Goal: Find contact information: Find contact information

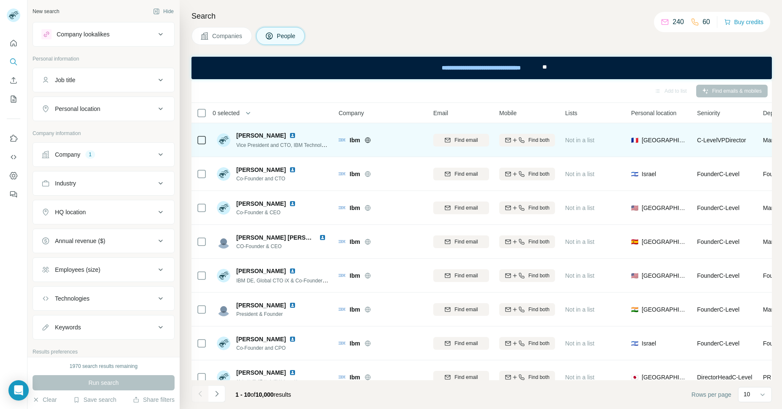
drag, startPoint x: 280, startPoint y: 135, endPoint x: 238, endPoint y: 134, distance: 42.3
click at [238, 134] on div "Xavier Vasques" at bounding box center [282, 135] width 93 height 8
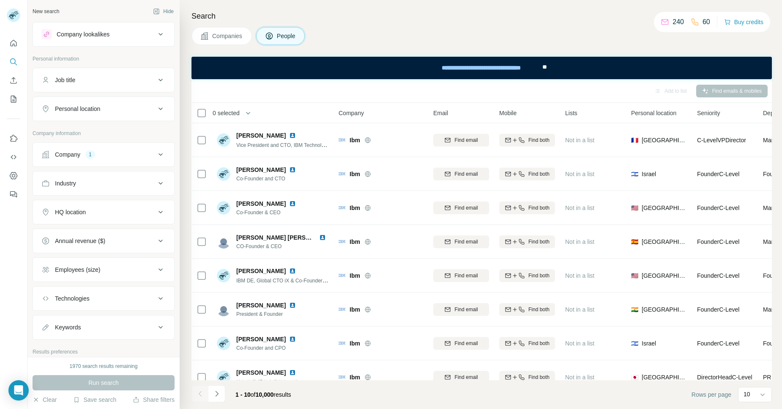
copy span "Xavier Vasques"
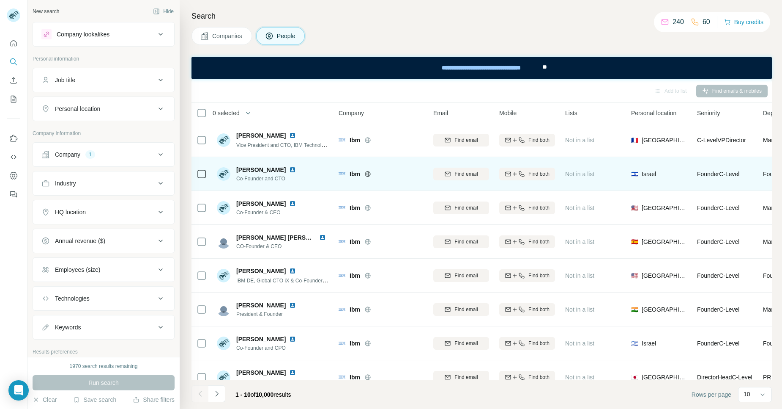
click at [325, 172] on div "Evgeny Shulman Co-Founder and CTO" at bounding box center [273, 173] width 113 height 23
drag, startPoint x: 283, startPoint y: 170, endPoint x: 235, endPoint y: 172, distance: 48.3
click at [235, 172] on div "Evgeny Shulman Co-Founder and CTO" at bounding box center [258, 173] width 82 height 17
copy span "Evgeny Shulman"
click at [325, 167] on div "Evgeny Shulman Co-Founder and CTO" at bounding box center [273, 173] width 113 height 23
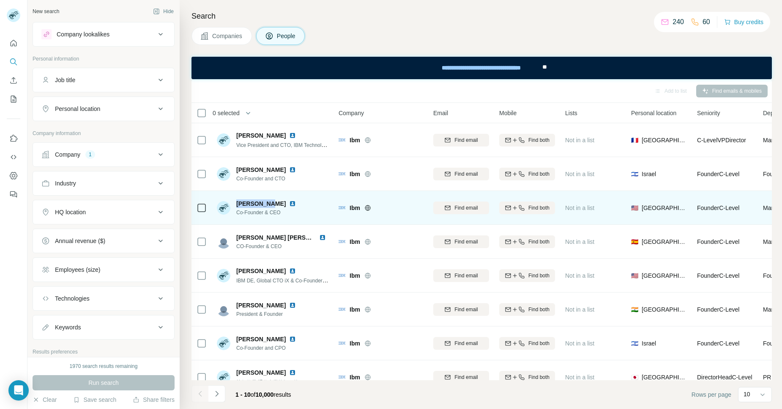
drag, startPoint x: 270, startPoint y: 202, endPoint x: 235, endPoint y: 201, distance: 35.1
click at [235, 201] on div "Guy Shanny Co-Founder & CEO" at bounding box center [258, 207] width 82 height 17
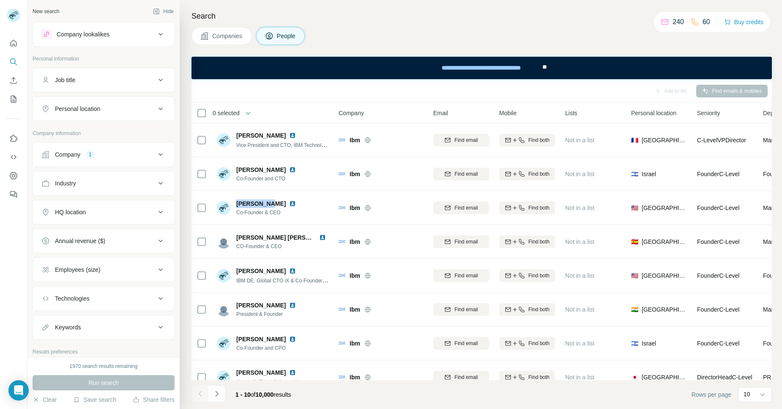
copy span "Guy Shanny"
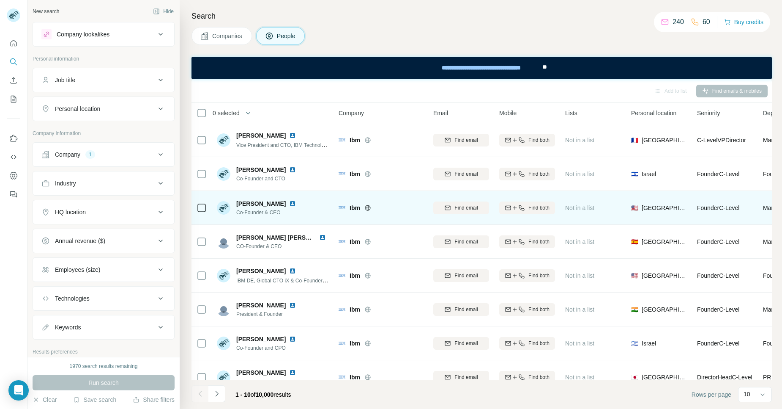
click at [322, 196] on div "Guy Shanny Co-Founder & CEO" at bounding box center [273, 207] width 113 height 23
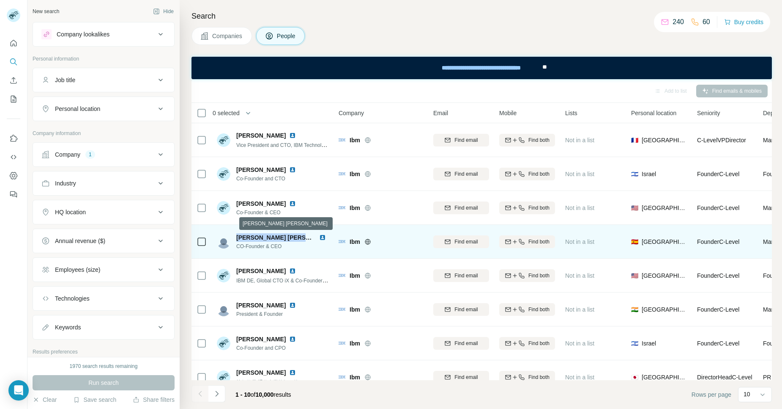
drag, startPoint x: 309, startPoint y: 237, endPoint x: 237, endPoint y: 240, distance: 72.0
click at [237, 240] on div "Jorge Almagro Fernández" at bounding box center [282, 237] width 93 height 8
copy span "Jorge Almagro Fernández"
click at [319, 238] on img at bounding box center [322, 237] width 7 height 7
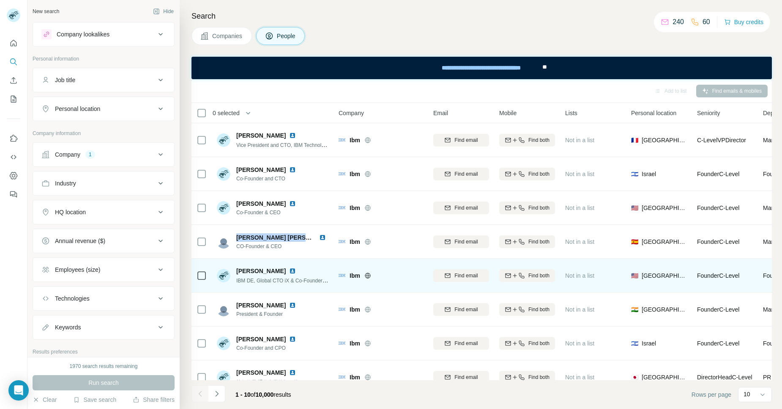
drag, startPoint x: 297, startPoint y: 270, endPoint x: 236, endPoint y: 269, distance: 60.9
click at [236, 269] on div "Mahlon Kevin Coplon" at bounding box center [282, 270] width 93 height 8
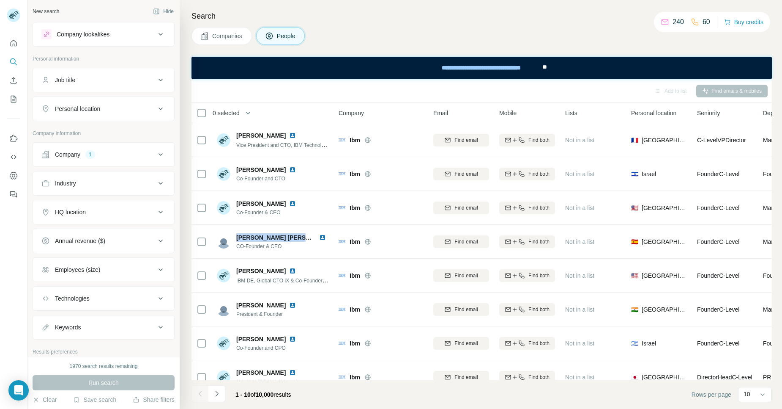
copy span "Mahlon Kevin Coplon"
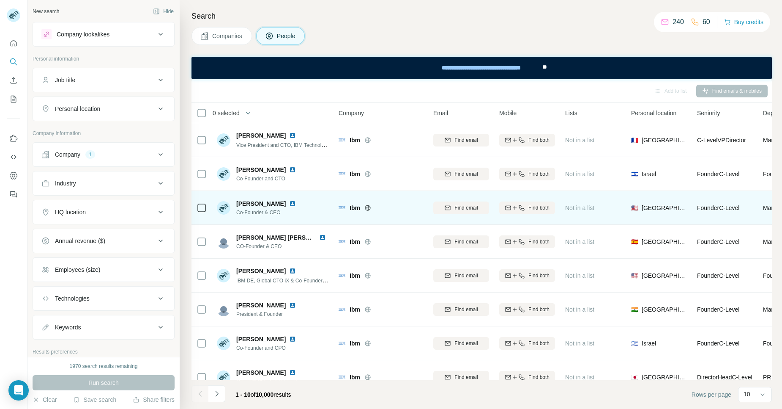
click at [333, 202] on td "Guy Shanny Co-Founder & CEO" at bounding box center [273, 208] width 123 height 34
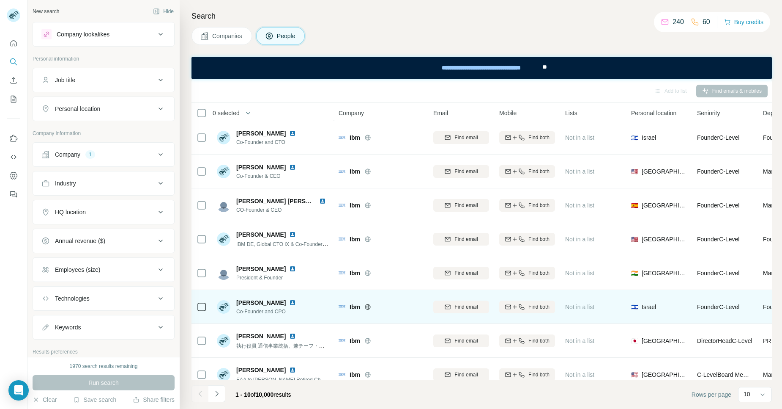
scroll to position [86, 0]
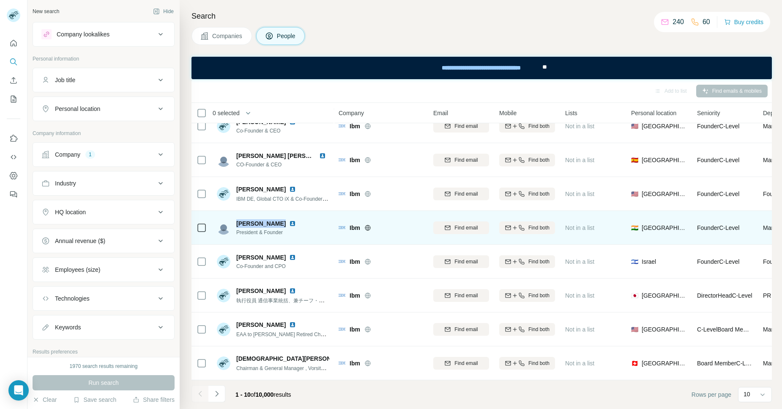
drag, startPoint x: 277, startPoint y: 219, endPoint x: 237, endPoint y: 218, distance: 40.6
click at [237, 219] on div "Sujata Mondal" at bounding box center [267, 223] width 63 height 8
copy span "Sujata Mondal"
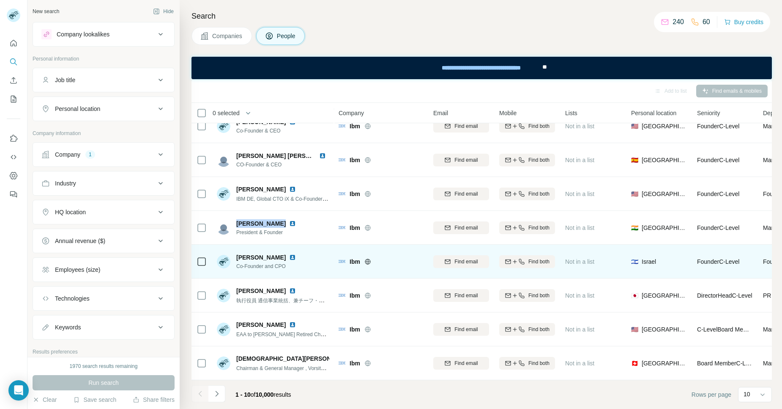
drag, startPoint x: 277, startPoint y: 252, endPoint x: 238, endPoint y: 252, distance: 39.3
click at [238, 253] on div "Victor Shafran" at bounding box center [267, 257] width 63 height 8
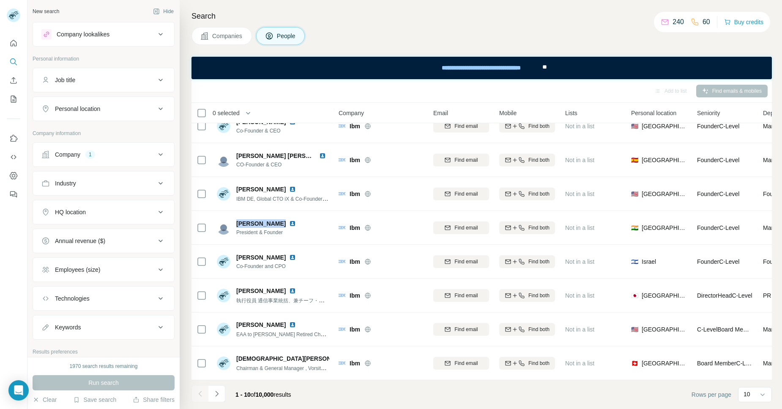
copy span "Victor Shafran"
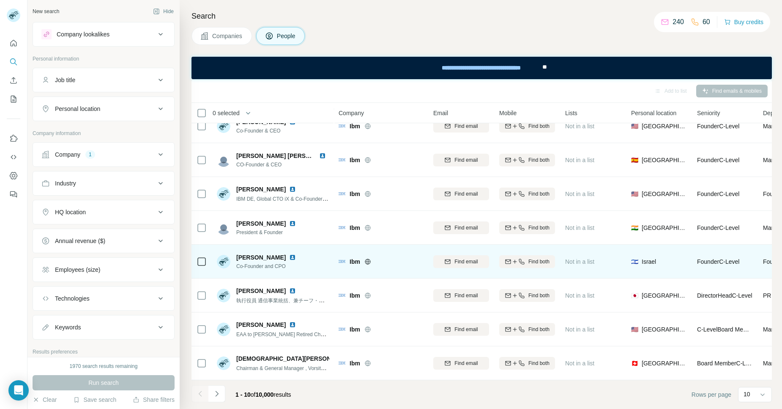
click at [306, 256] on div "Victor Shafran Co-Founder and CPO" at bounding box center [273, 261] width 113 height 23
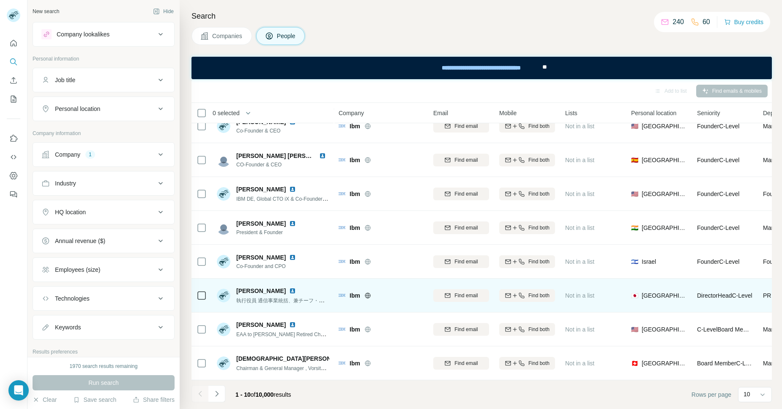
drag, startPoint x: 283, startPoint y: 286, endPoint x: 236, endPoint y: 285, distance: 46.5
click at [236, 286] on span "Tomohiro Konno" at bounding box center [260, 290] width 49 height 8
copy span "Tomohiro Konno"
click at [321, 283] on div "Tomohiro Konno 執行役員 通信事業統括、兼チーフ・ダイバーシティ・オフィサー(CDO)" at bounding box center [273, 294] width 113 height 23
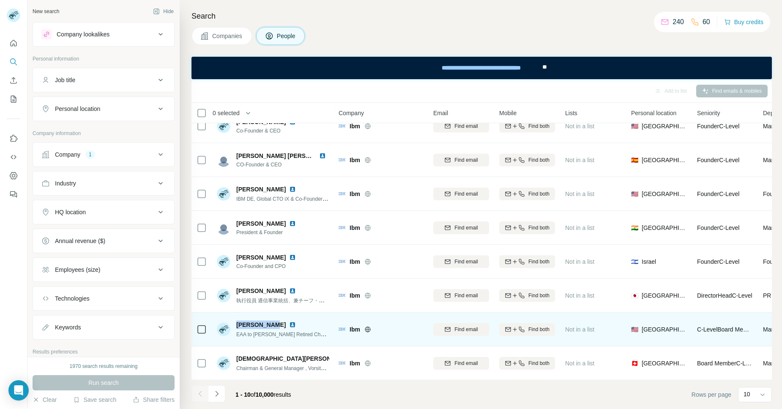
drag, startPoint x: 267, startPoint y: 321, endPoint x: 236, endPoint y: 321, distance: 31.3
click at [236, 321] on span "Carol Stein" at bounding box center [260, 324] width 49 height 8
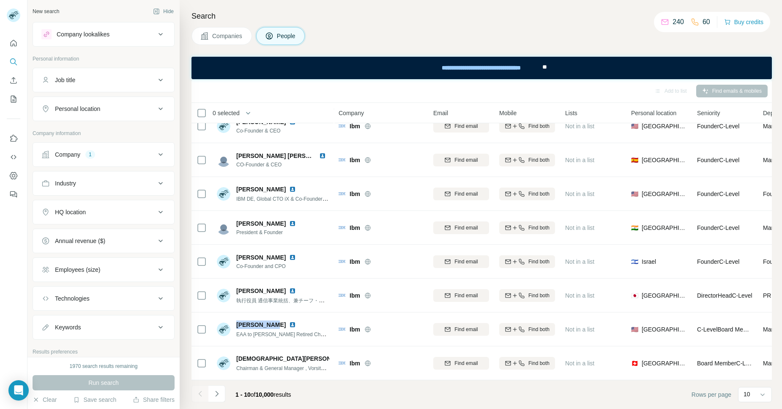
copy span "Carol Stein"
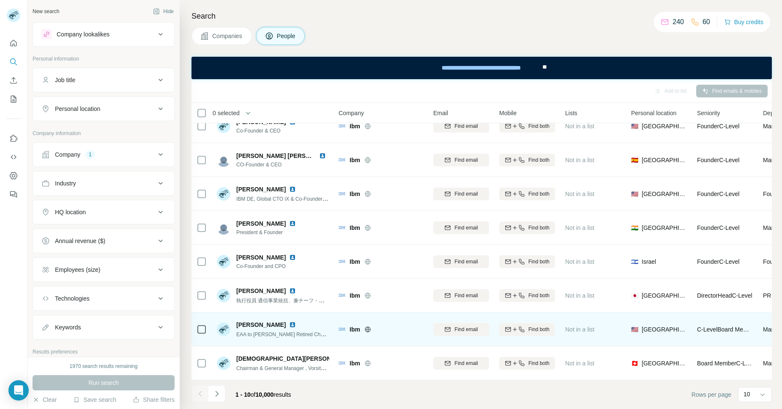
click at [324, 317] on div "Carol Stein EAA to Louis V. Gerstner, Jr. Retired Chairman and Chief Executive …" at bounding box center [273, 328] width 113 height 23
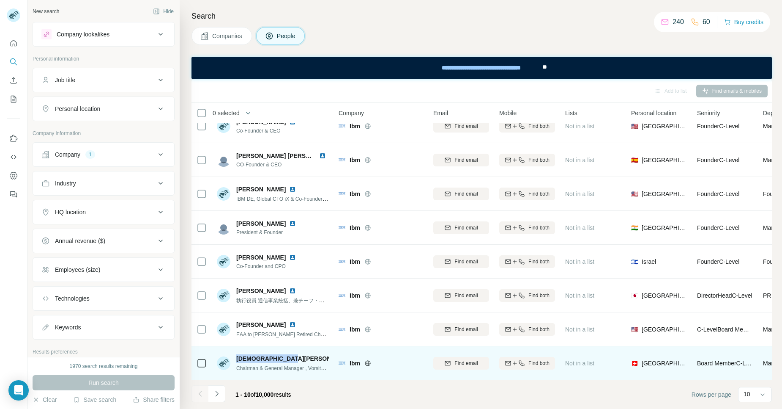
drag, startPoint x: 281, startPoint y: 354, endPoint x: 236, endPoint y: 352, distance: 44.5
click at [236, 354] on div "[DEMOGRAPHIC_DATA][PERSON_NAME]" at bounding box center [282, 358] width 93 height 8
copy span "[DEMOGRAPHIC_DATA][PERSON_NAME]"
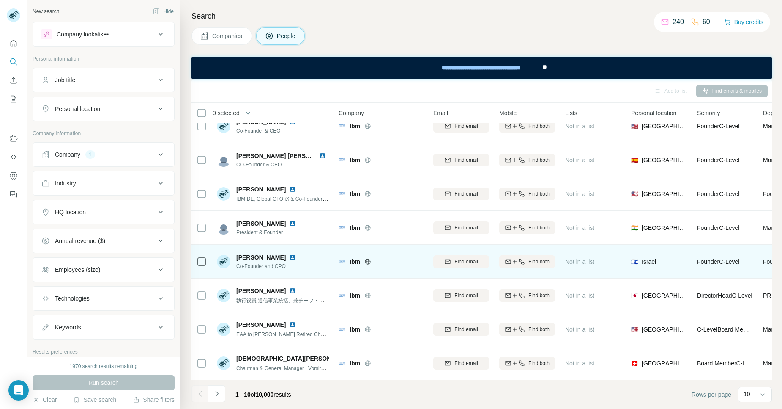
click at [321, 262] on div "Victor Shafran Co-Founder and CPO" at bounding box center [273, 261] width 113 height 23
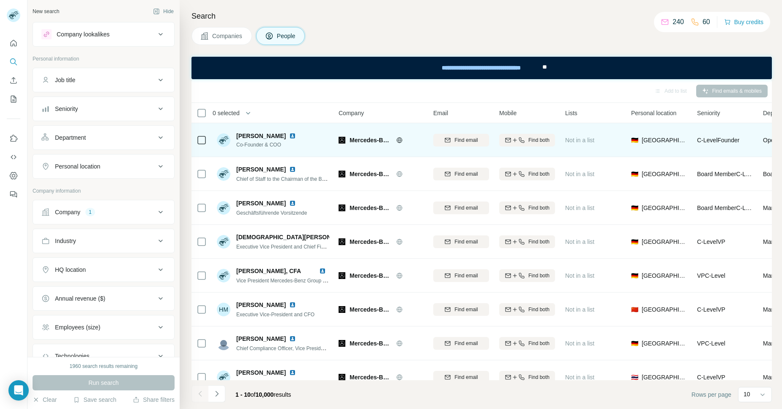
drag, startPoint x: 278, startPoint y: 134, endPoint x: 233, endPoint y: 135, distance: 44.9
click at [233, 135] on div "[PERSON_NAME] Co-Founder & COO" at bounding box center [258, 140] width 82 height 17
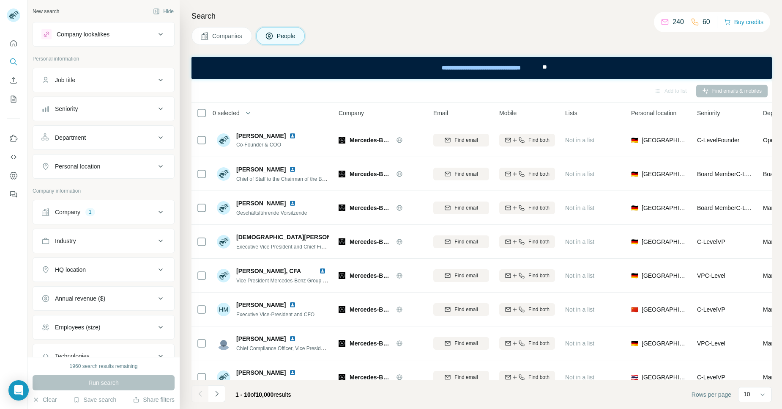
copy div "[PERSON_NAME]"
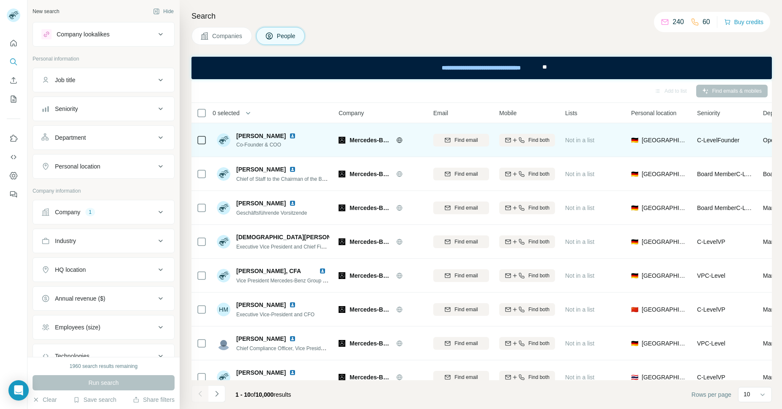
click at [318, 139] on div "[PERSON_NAME] Co-Founder & COO" at bounding box center [273, 139] width 113 height 23
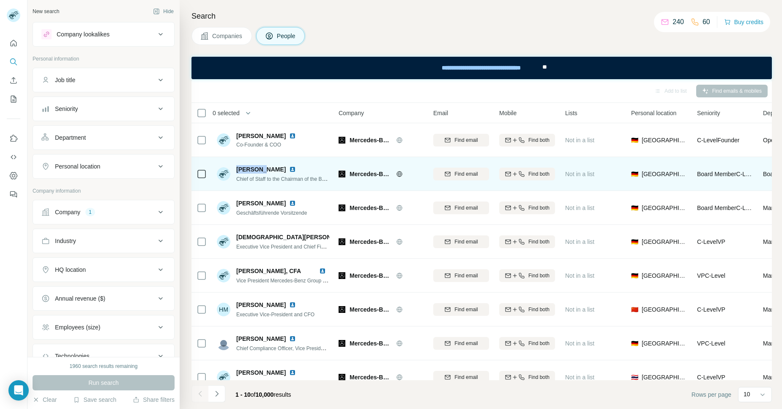
drag, startPoint x: 259, startPoint y: 170, endPoint x: 236, endPoint y: 168, distance: 23.3
click at [236, 168] on div "[PERSON_NAME]" at bounding box center [282, 169] width 93 height 8
copy span "[PERSON_NAME]"
click at [314, 162] on div "Ida Wolf Chief of Staff to the Chairman of the Board & Head of Corporate Office" at bounding box center [273, 173] width 113 height 23
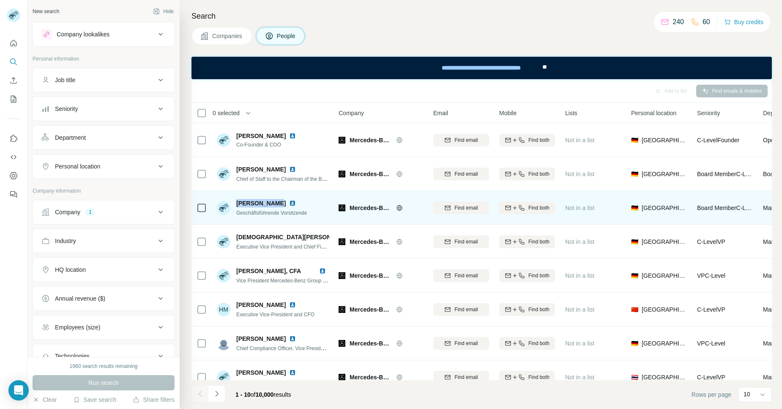
drag, startPoint x: 274, startPoint y: 203, endPoint x: 238, endPoint y: 203, distance: 36.8
click at [238, 203] on div "Peggy Winter" at bounding box center [271, 203] width 71 height 8
copy span "Peggy Winter"
click at [309, 197] on div "Peggy Winter Geschäftsführende Vorsitzende" at bounding box center [273, 207] width 113 height 23
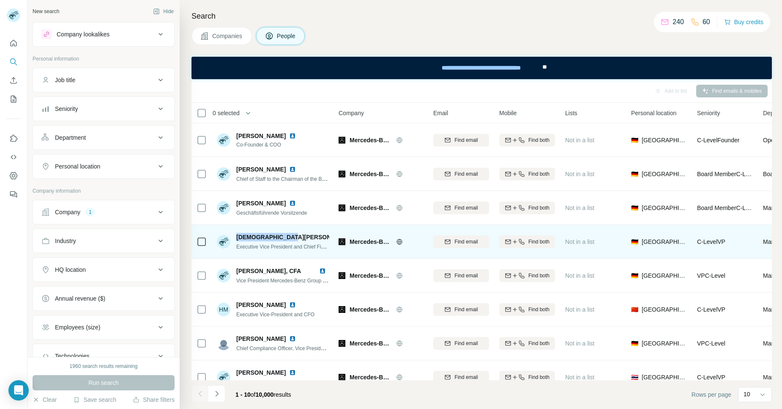
drag, startPoint x: 281, startPoint y: 236, endPoint x: 236, endPoint y: 237, distance: 44.4
click at [236, 237] on div "Christian Keller" at bounding box center [282, 237] width 93 height 8
copy span "Christian Keller"
click at [319, 234] on div "Christian Keller" at bounding box center [282, 237] width 93 height 8
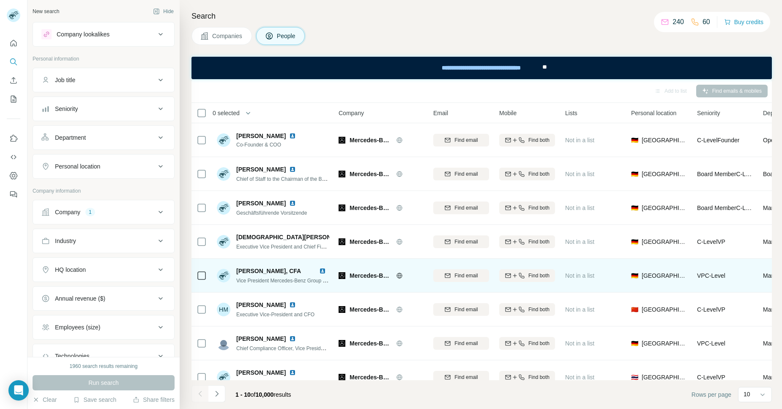
drag, startPoint x: 312, startPoint y: 273, endPoint x: 235, endPoint y: 270, distance: 77.1
click at [235, 270] on div "Gerrit-Michael Duelks, CFA Vice President Mercedes-Benz Group Finance, Chief Ac…" at bounding box center [273, 275] width 113 height 18
click at [296, 270] on span "Gerrit-Michael Duelks, CFA" at bounding box center [268, 270] width 65 height 7
drag, startPoint x: 297, startPoint y: 269, endPoint x: 235, endPoint y: 269, distance: 61.8
click at [235, 269] on div "Gerrit-Michael Duelks, CFA Vice President Mercedes-Benz Group Finance, Chief Ac…" at bounding box center [273, 275] width 113 height 18
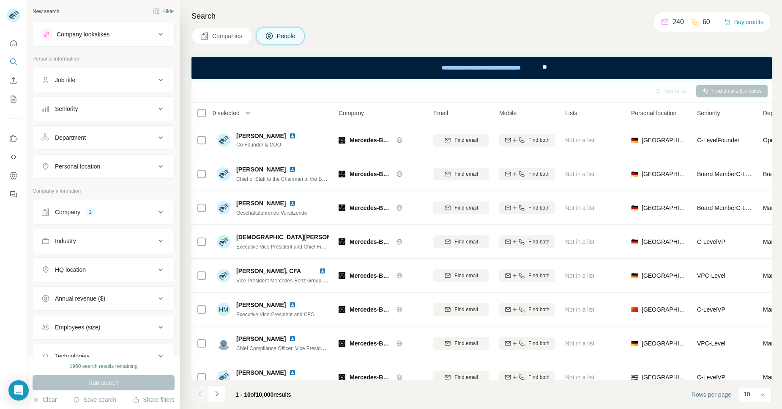
copy span "Gerrit-Michael Duelks"
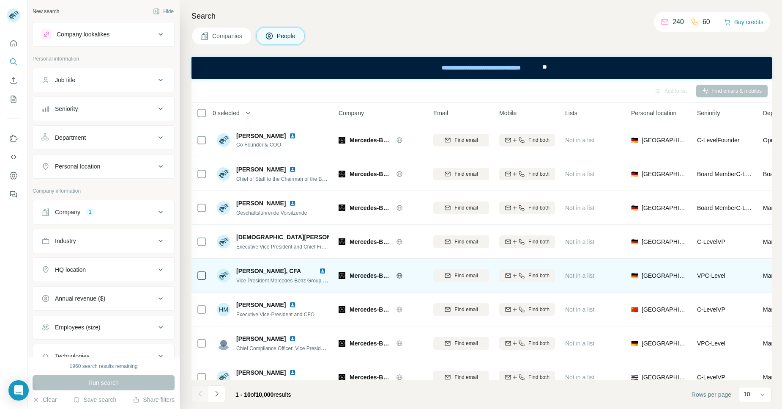
click at [301, 267] on span "Gerrit-Michael Duelks, CFA" at bounding box center [268, 270] width 65 height 7
drag, startPoint x: 312, startPoint y: 268, endPoint x: 238, endPoint y: 269, distance: 74.0
click at [238, 269] on span "Gerrit-Michael Duelks, CFA" at bounding box center [268, 270] width 65 height 7
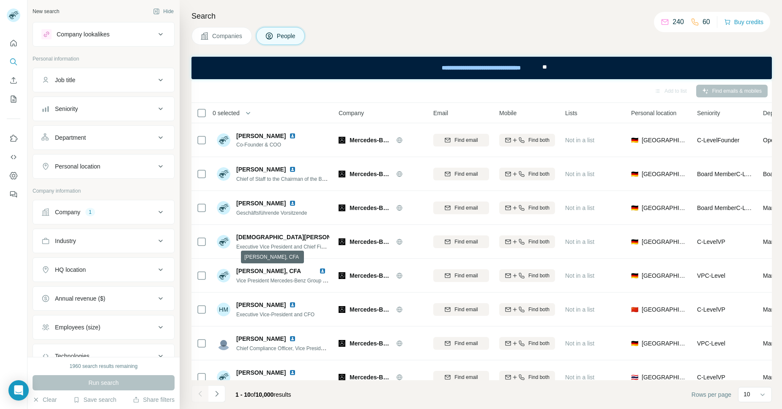
copy span "Gerrit-Michael Duelks, CFA"
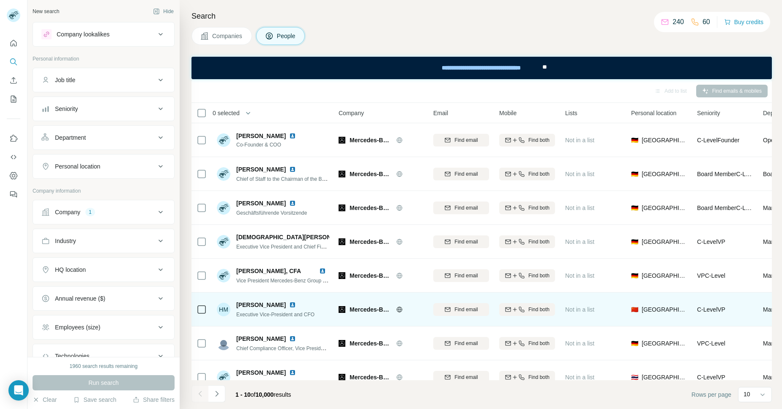
click at [320, 302] on div "HM Holger Marquardt Executive Vice-President and CFO" at bounding box center [273, 308] width 113 height 23
drag, startPoint x: 286, startPoint y: 306, endPoint x: 233, endPoint y: 305, distance: 52.4
click at [233, 305] on div "HM Holger Marquardt Executive Vice-President and CFO" at bounding box center [266, 309] width 98 height 18
copy span "Holger Marquardt"
click at [327, 299] on div "HM Holger Marquardt Executive Vice-President and CFO" at bounding box center [273, 308] width 113 height 23
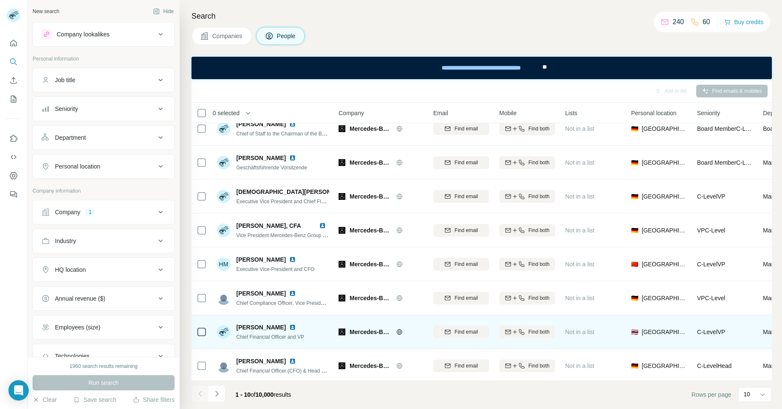
scroll to position [86, 0]
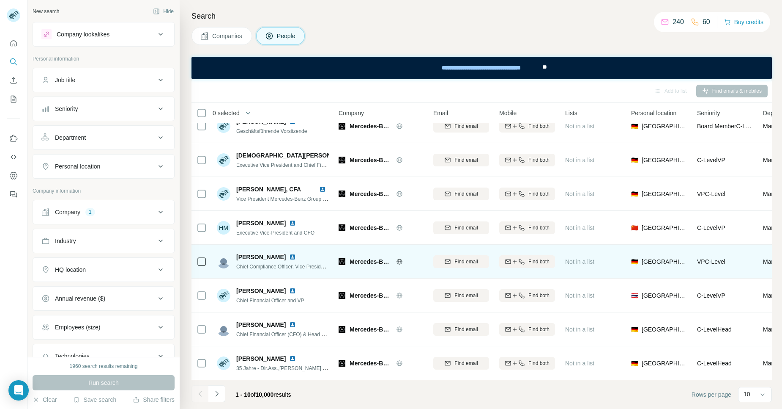
drag, startPoint x: 288, startPoint y: 253, endPoint x: 237, endPoint y: 253, distance: 50.8
click at [237, 253] on div "Juergen Gleichauf" at bounding box center [282, 257] width 93 height 8
copy span "Juergen Gleichauf"
click at [320, 255] on div "Juergen Gleichauf" at bounding box center [282, 257] width 93 height 8
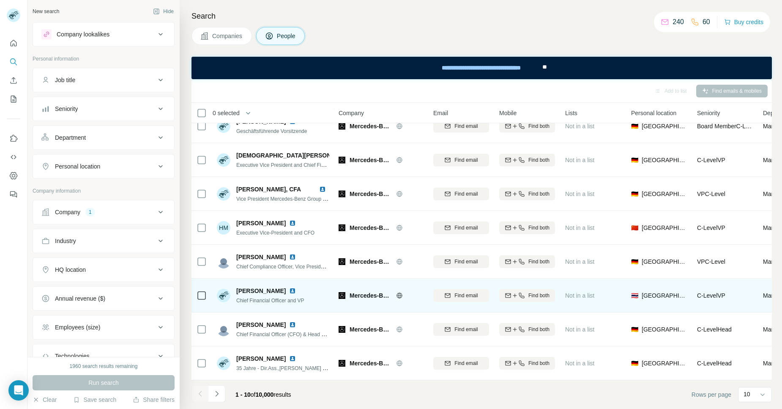
drag, startPoint x: 290, startPoint y: 285, endPoint x: 235, endPoint y: 286, distance: 54.6
click at [235, 286] on div "Martin Brengartner Chief Financial Officer and VP" at bounding box center [261, 295] width 88 height 18
copy span "Martin Brengartner"
click at [325, 284] on div "Martin Brengartner Chief Financial Officer and VP" at bounding box center [273, 294] width 113 height 23
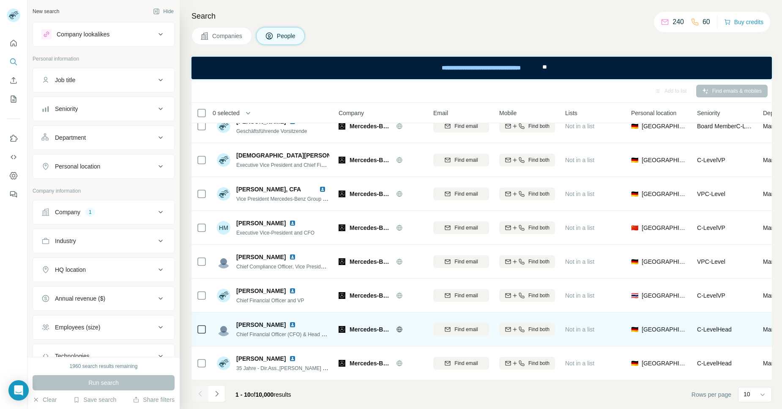
drag, startPoint x: 284, startPoint y: 319, endPoint x: 236, endPoint y: 319, distance: 47.4
click at [236, 320] on div "Christian Struwe" at bounding box center [282, 324] width 93 height 8
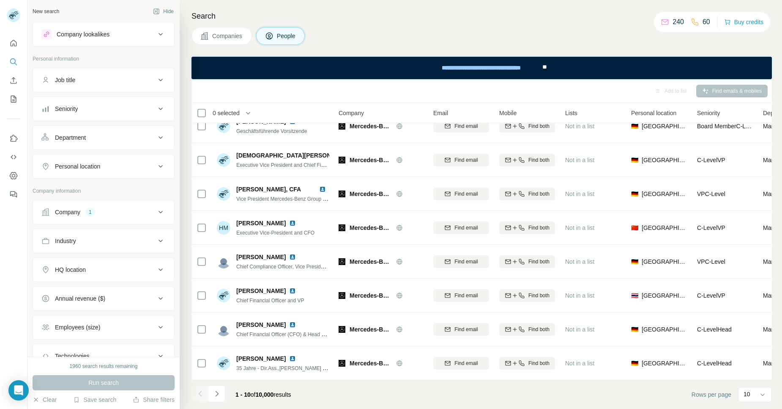
copy span "Christian Struwe"
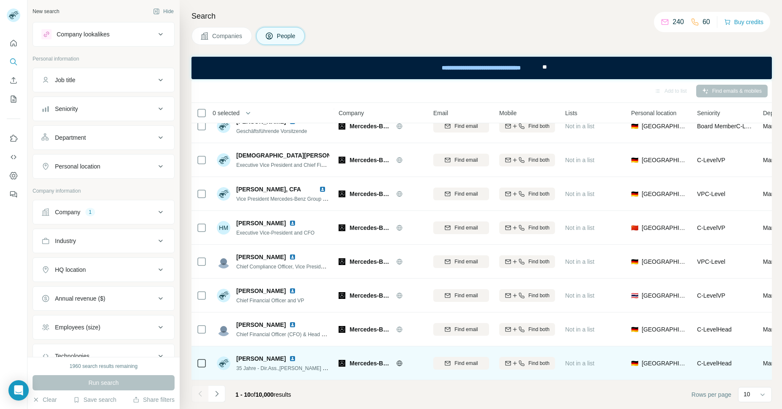
drag, startPoint x: 282, startPoint y: 354, endPoint x: 238, endPoint y: 353, distance: 44.0
click at [238, 354] on span "Dieter Herrmann" at bounding box center [260, 358] width 49 height 8
click at [319, 354] on div "Dieter Herrmann" at bounding box center [282, 358] width 93 height 8
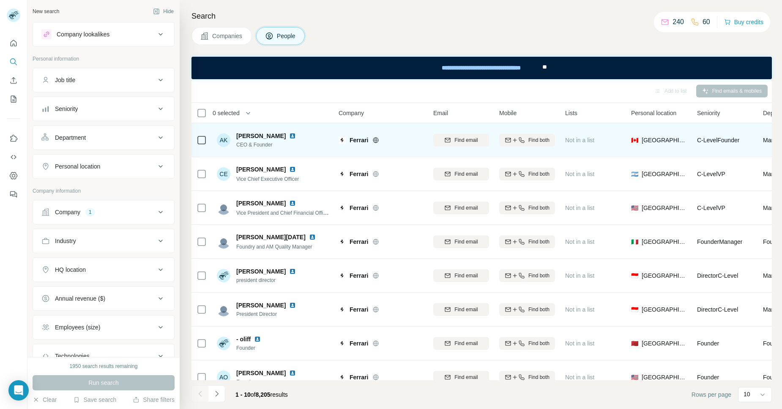
drag, startPoint x: 285, startPoint y: 134, endPoint x: 237, endPoint y: 134, distance: 47.4
click at [237, 134] on div "Abdulallah Khalil" at bounding box center [267, 136] width 63 height 8
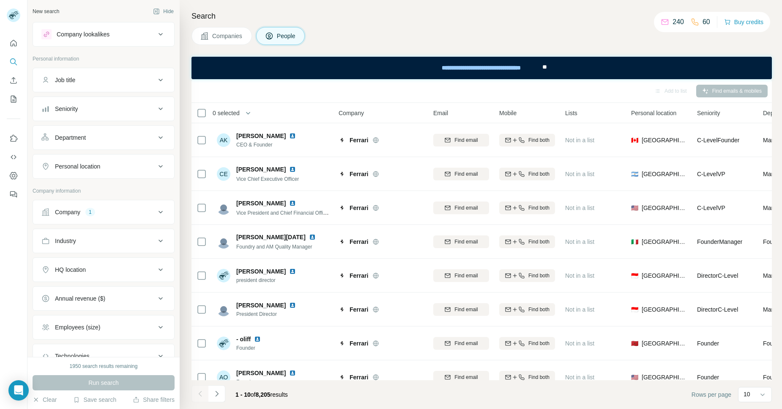
copy span "Abdulallah Khalil"
click at [314, 113] on div "0 selected" at bounding box center [259, 113] width 125 height 10
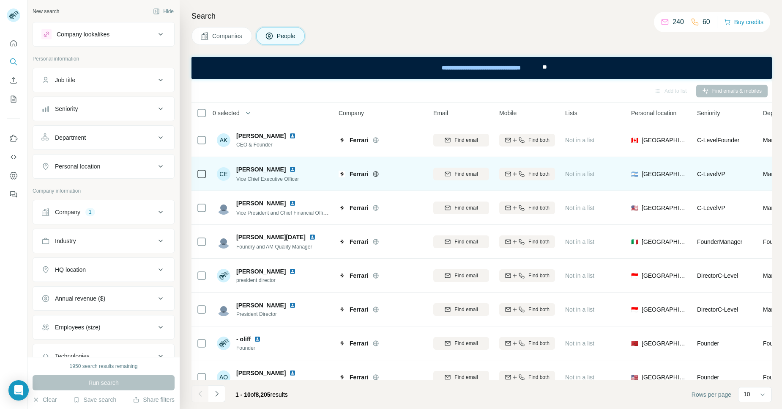
drag, startPoint x: 282, startPoint y: 167, endPoint x: 236, endPoint y: 168, distance: 45.7
click at [236, 168] on div "Chrisel Elpanda" at bounding box center [267, 169] width 63 height 8
copy span "Chrisel Elpanda"
click at [313, 162] on div "CE Chrisel Elpanda Vice Chief Executive Officer" at bounding box center [273, 173] width 113 height 23
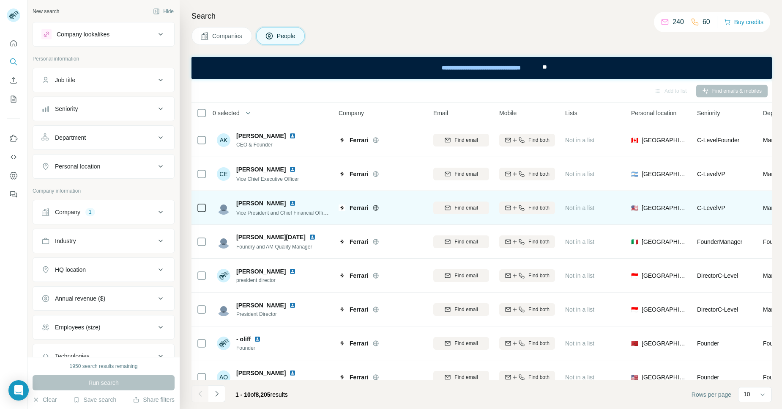
drag, startPoint x: 282, startPoint y: 203, endPoint x: 237, endPoint y: 201, distance: 44.9
click at [237, 201] on span "Joseph Marsella" at bounding box center [260, 203] width 49 height 8
copy span "Joseph Marsella"
click at [327, 200] on div "Joseph Marsella" at bounding box center [282, 203] width 93 height 8
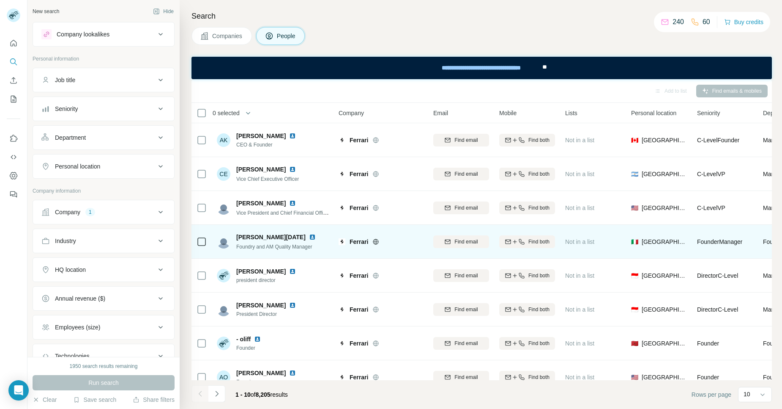
drag, startPoint x: 295, startPoint y: 236, endPoint x: 236, endPoint y: 235, distance: 58.8
click at [236, 235] on span "Alessandro Di Natale" at bounding box center [270, 237] width 69 height 8
copy span "Alessandro Di Natale"
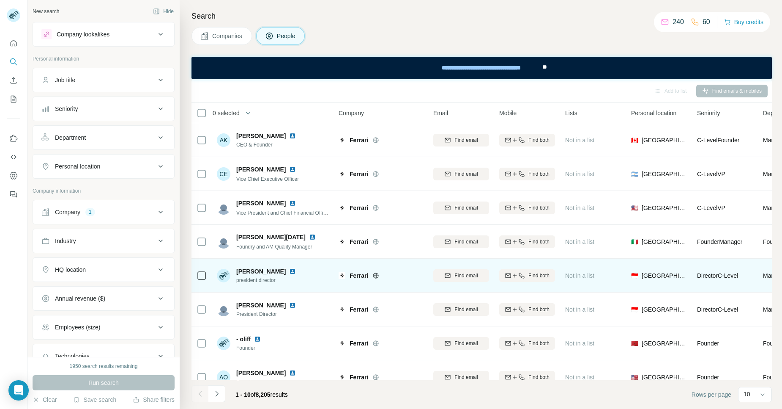
click at [323, 269] on div "Bebel Abelingki president director" at bounding box center [273, 275] width 113 height 23
drag, startPoint x: 281, startPoint y: 271, endPoint x: 236, endPoint y: 269, distance: 44.9
click at [236, 269] on div "Bebel Abelingki" at bounding box center [267, 271] width 63 height 8
copy span "Bebel Abelingki"
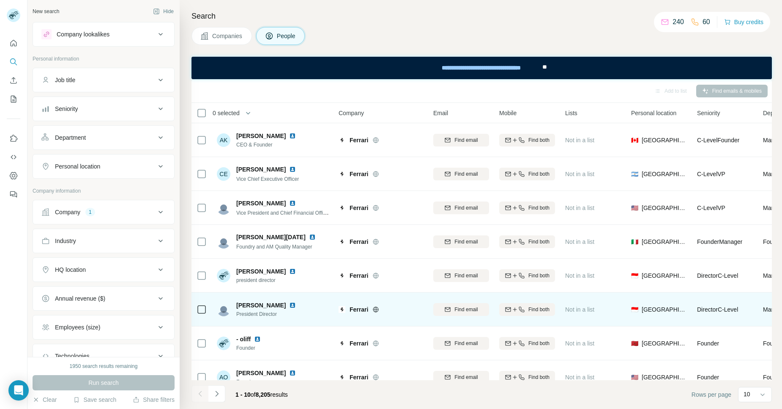
drag, startPoint x: 291, startPoint y: 305, endPoint x: 236, endPoint y: 305, distance: 55.0
click at [236, 305] on div "Ircham Firmansyah President Director" at bounding box center [258, 309] width 82 height 17
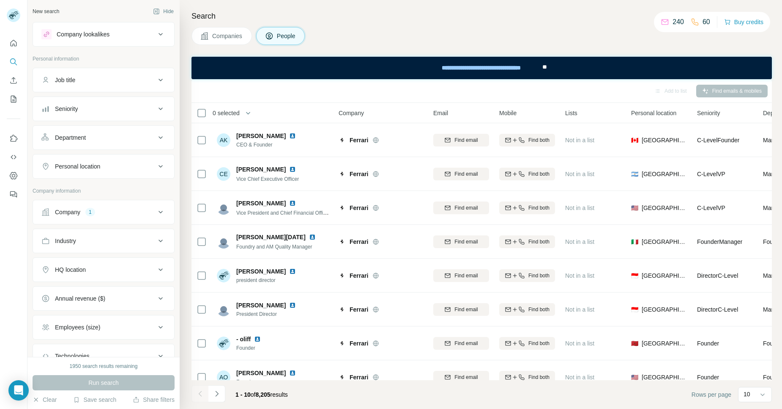
copy span "Ircham Firmansyah"
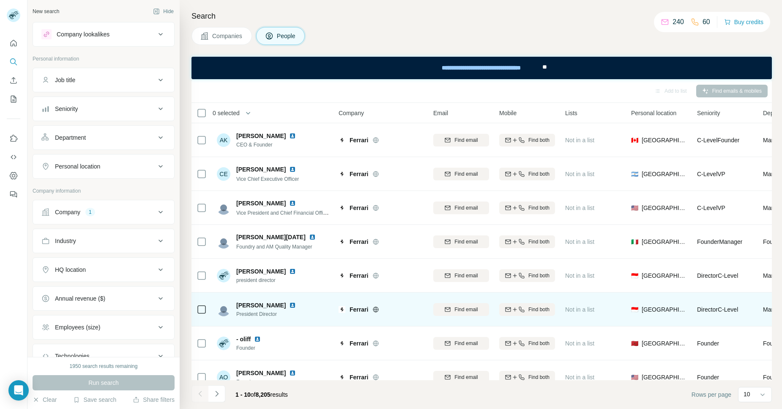
click at [324, 307] on div "Ircham Firmansyah President Director" at bounding box center [273, 308] width 113 height 23
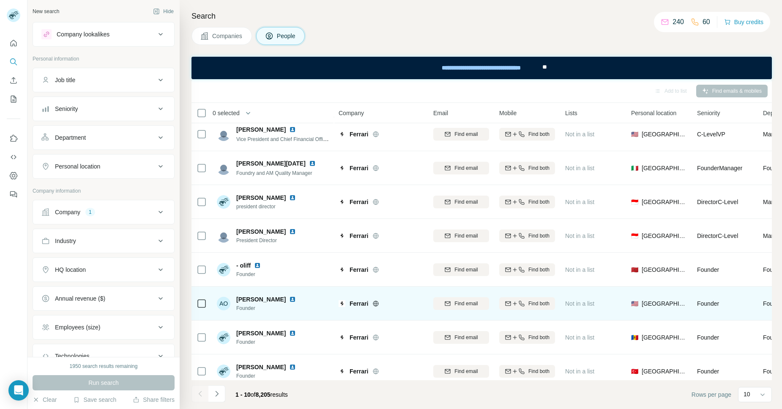
scroll to position [86, 0]
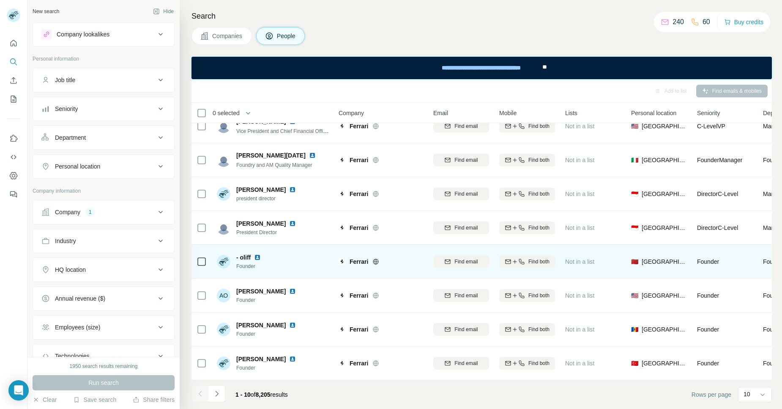
click at [251, 253] on div "- oliff" at bounding box center [250, 257] width 28 height 8
click at [257, 254] on img at bounding box center [257, 257] width 7 height 7
drag, startPoint x: 251, startPoint y: 253, endPoint x: 236, endPoint y: 251, distance: 15.8
click at [236, 253] on div "- oliff Founder" at bounding box center [240, 261] width 47 height 17
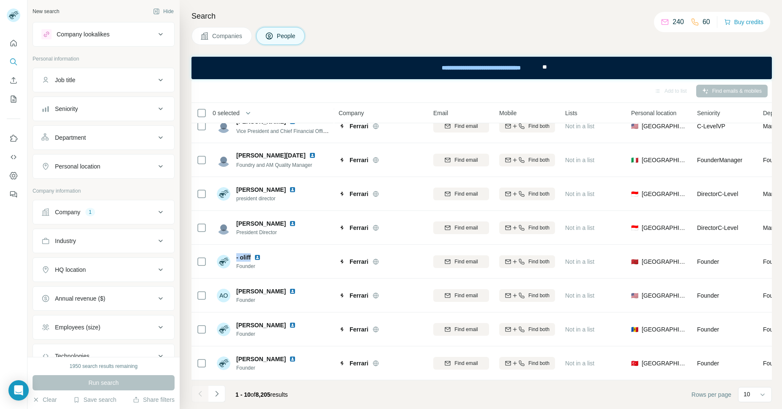
copy span "- oliff"
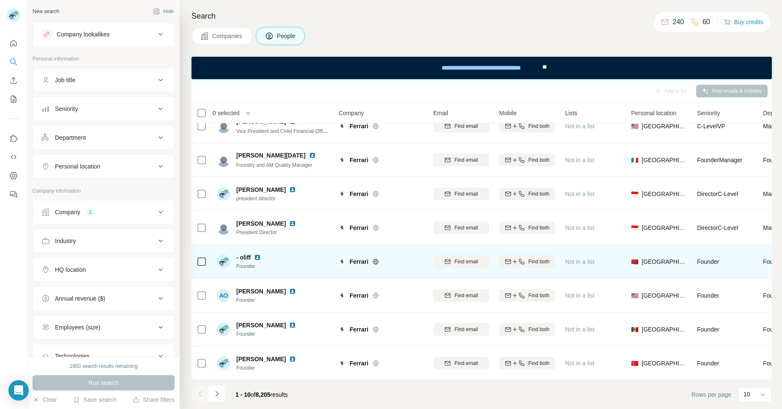
click at [325, 250] on div "- oliff Founder" at bounding box center [273, 261] width 113 height 23
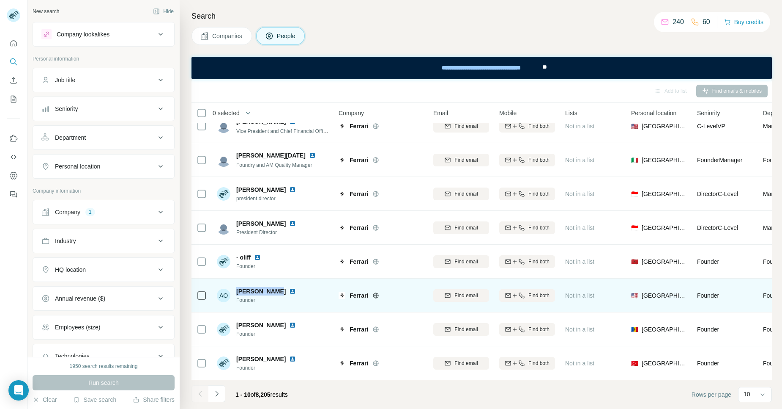
drag, startPoint x: 275, startPoint y: 287, endPoint x: 235, endPoint y: 283, distance: 40.4
click at [235, 287] on div "AO Adah Osinski Founder" at bounding box center [258, 295] width 82 height 17
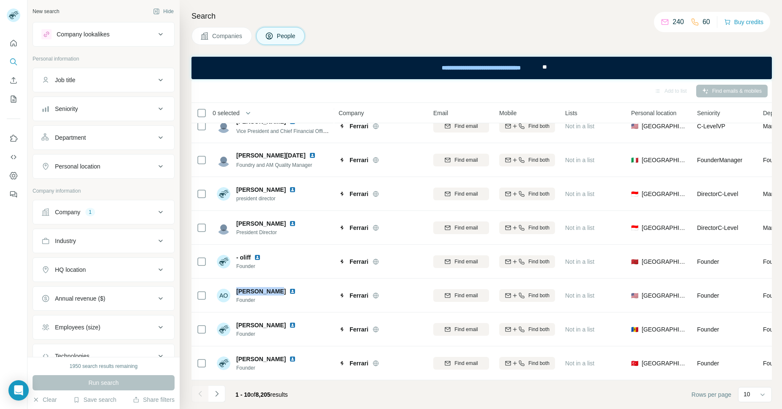
copy span "Adah Osinski"
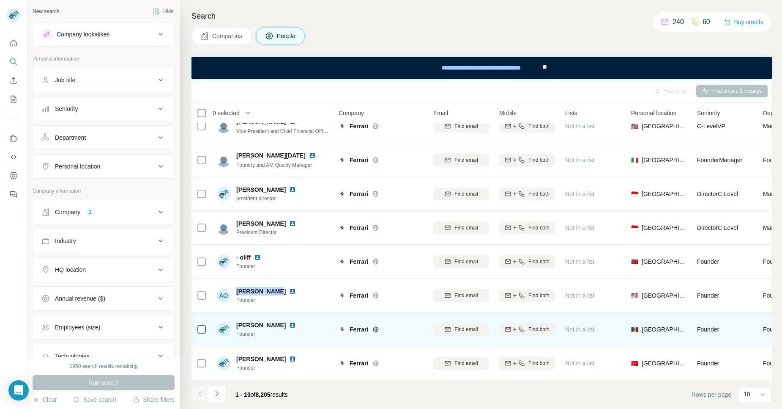
drag, startPoint x: 278, startPoint y: 320, endPoint x: 236, endPoint y: 318, distance: 41.9
click at [236, 321] on div "Alejandra Hart" at bounding box center [267, 325] width 63 height 8
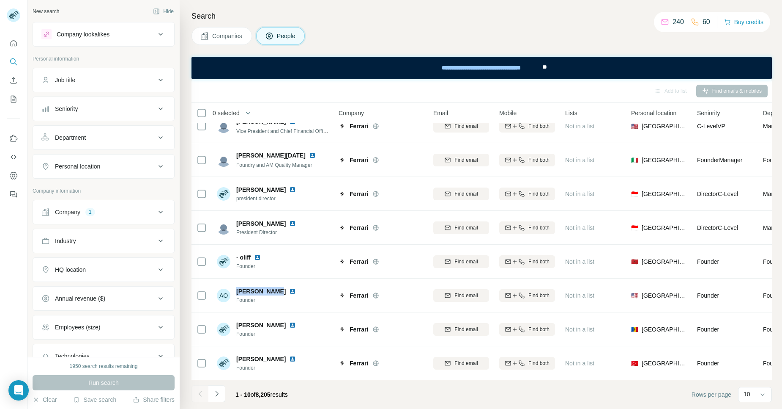
copy span "Alejandra Hart"
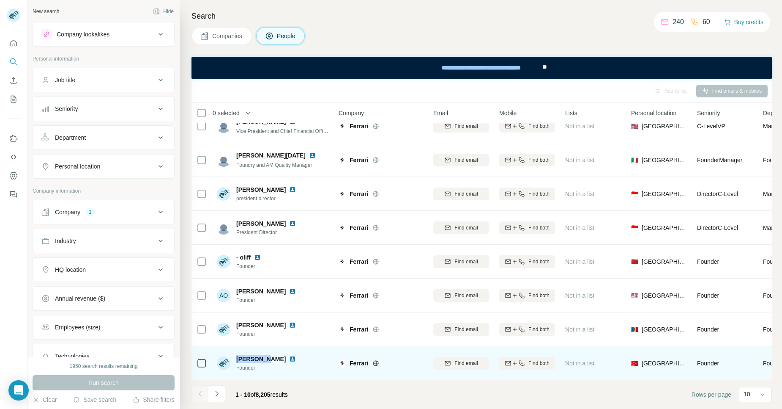
drag, startPoint x: 264, startPoint y: 353, endPoint x: 236, endPoint y: 352, distance: 28.8
click at [236, 354] on div "Asya Unal Founder" at bounding box center [258, 362] width 82 height 17
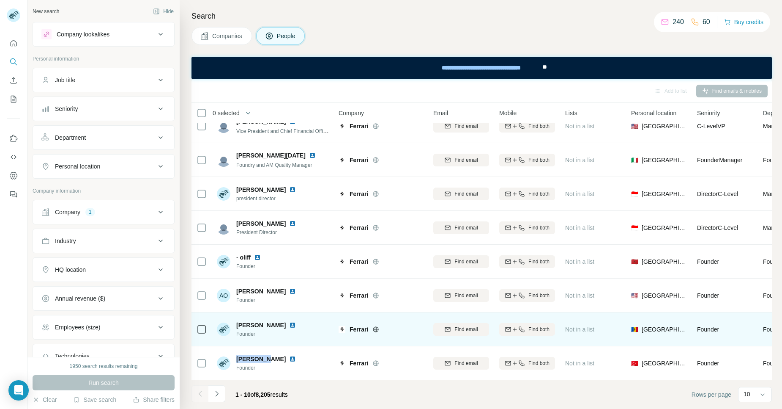
copy span "Asya Unal"
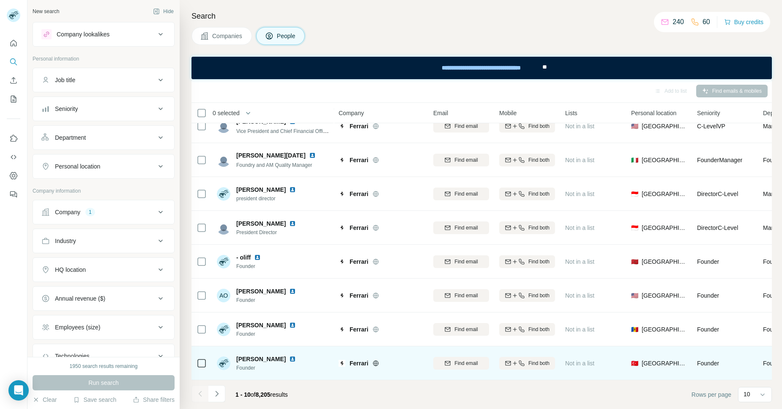
click at [304, 352] on div "Asya Unal Founder" at bounding box center [273, 362] width 113 height 23
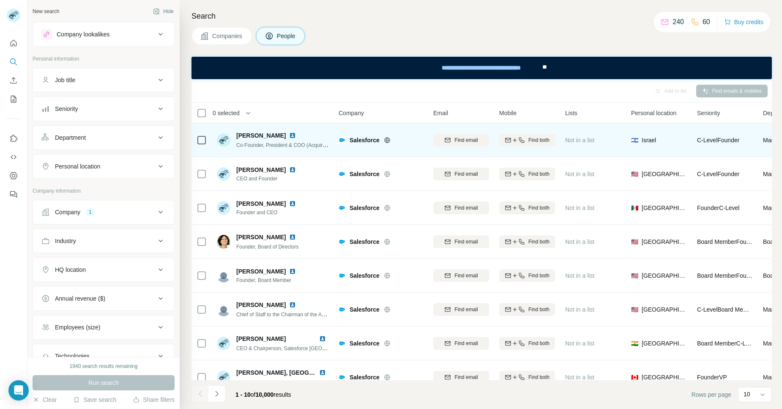
drag, startPoint x: 281, startPoint y: 135, endPoint x: 236, endPoint y: 133, distance: 44.5
click at [236, 133] on span "Barak Goldstein" at bounding box center [260, 135] width 49 height 8
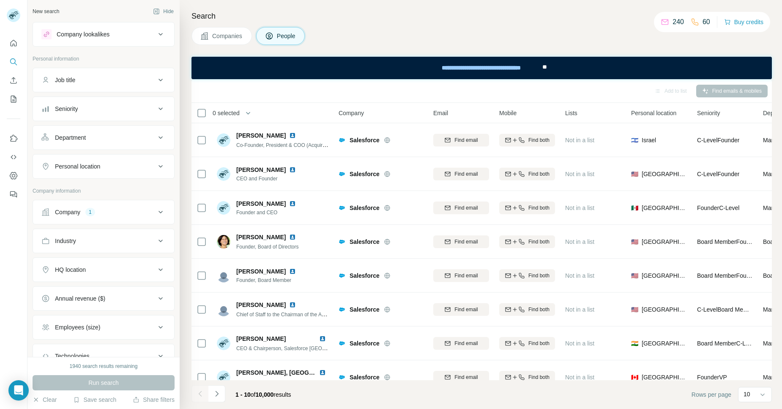
copy span "Barak Goldstein"
click at [316, 111] on div "0 selected" at bounding box center [259, 113] width 125 height 10
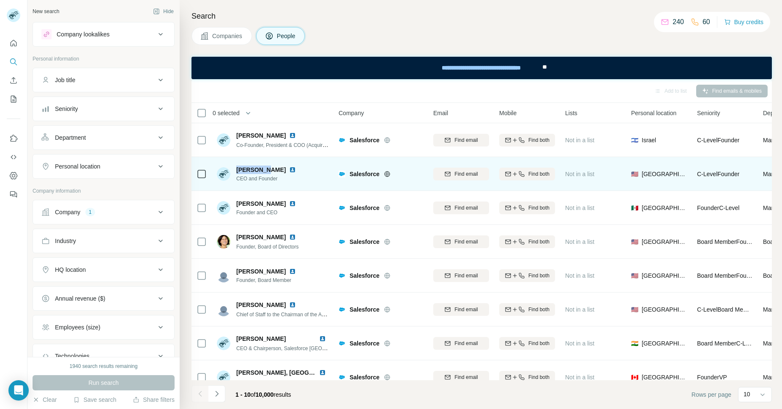
drag, startPoint x: 261, startPoint y: 169, endPoint x: 235, endPoint y: 169, distance: 26.6
click at [235, 169] on div "Chris Lin CEO and Founder" at bounding box center [258, 173] width 82 height 17
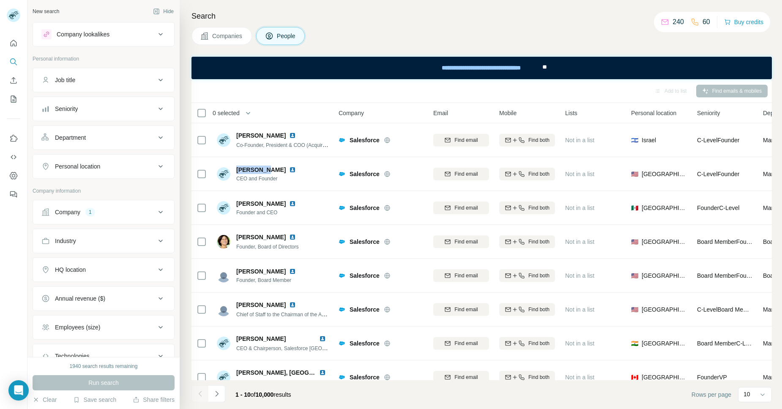
copy span "Chris Lin"
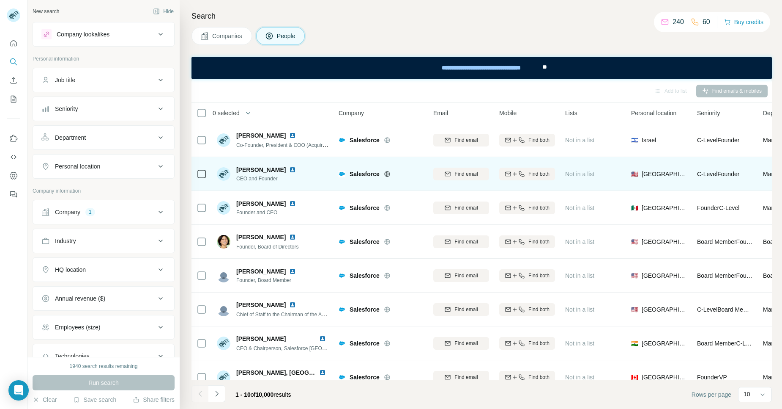
click at [309, 168] on div "Chris Lin CEO and Founder" at bounding box center [273, 173] width 113 height 23
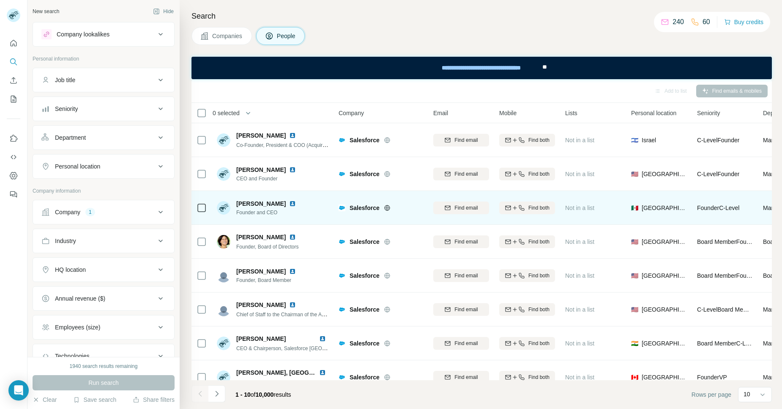
drag, startPoint x: 279, startPoint y: 205, endPoint x: 237, endPoint y: 202, distance: 42.0
click at [237, 202] on span "Javier Cavazos" at bounding box center [260, 203] width 49 height 8
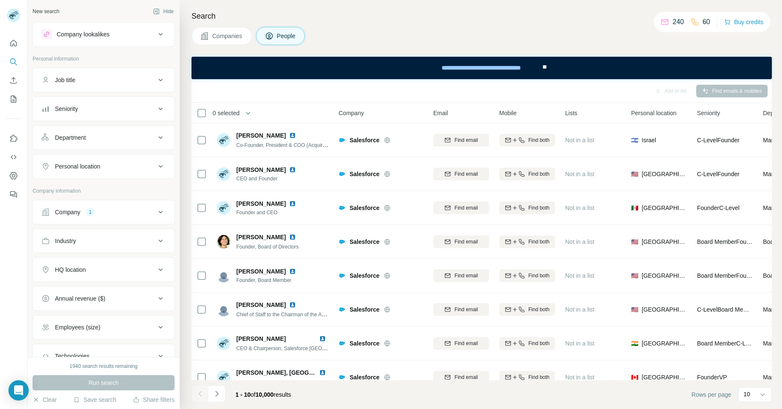
copy span "Javier Cavazos"
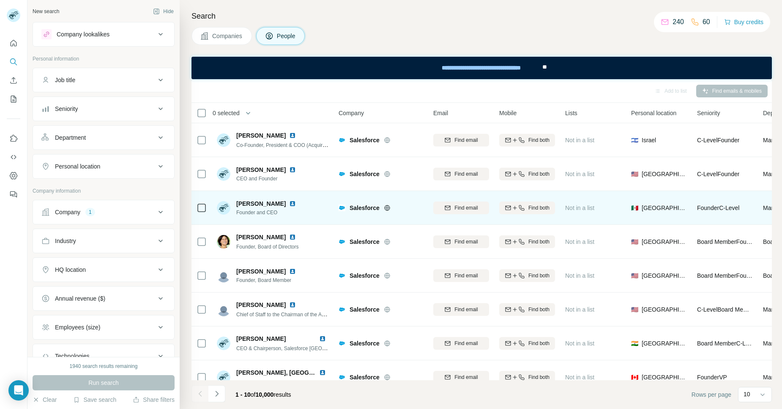
click at [319, 206] on div "Javier Cavazos Founder and CEO" at bounding box center [273, 207] width 113 height 23
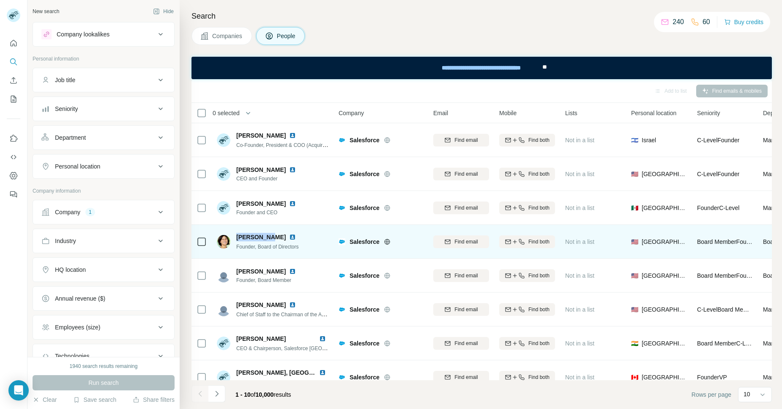
drag, startPoint x: 271, startPoint y: 236, endPoint x: 237, endPoint y: 236, distance: 33.8
click at [237, 236] on div "Young Sohn" at bounding box center [267, 237] width 63 height 8
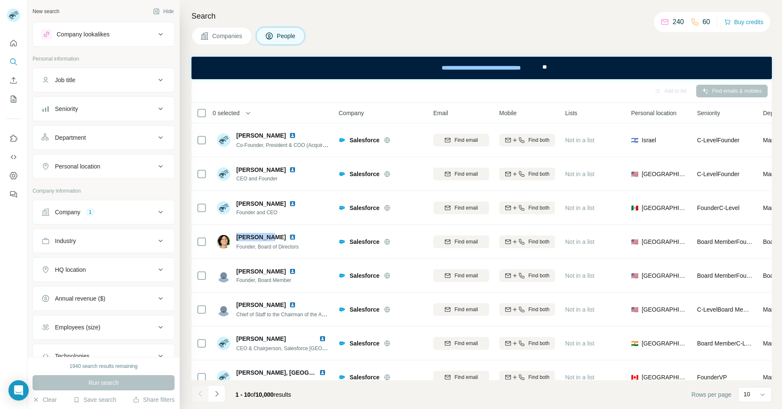
copy span "Young Sohn"
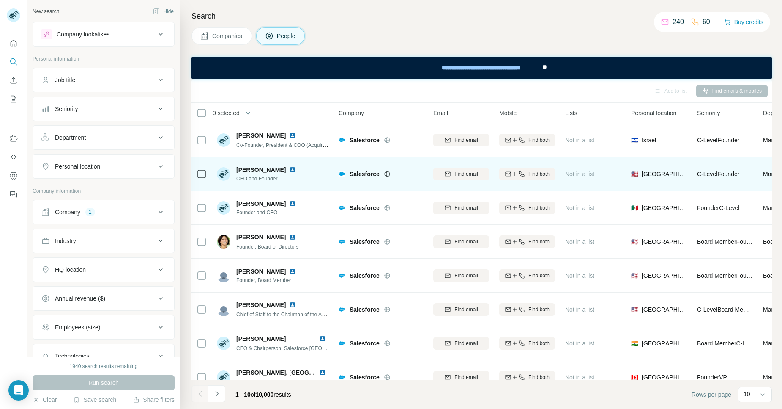
click at [318, 177] on div "Chris Lin CEO and Founder" at bounding box center [273, 173] width 113 height 23
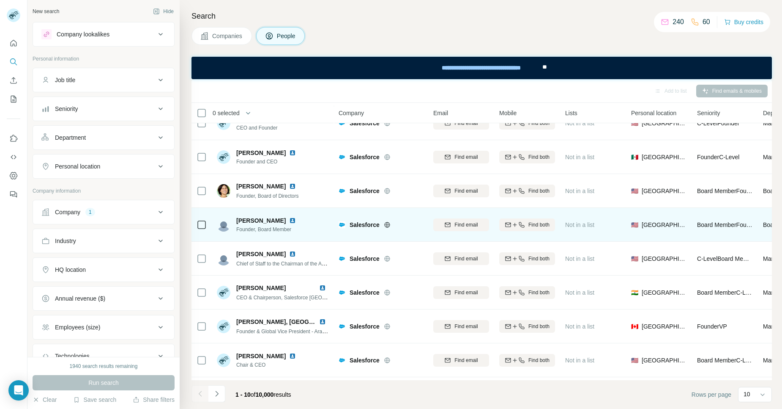
scroll to position [86, 0]
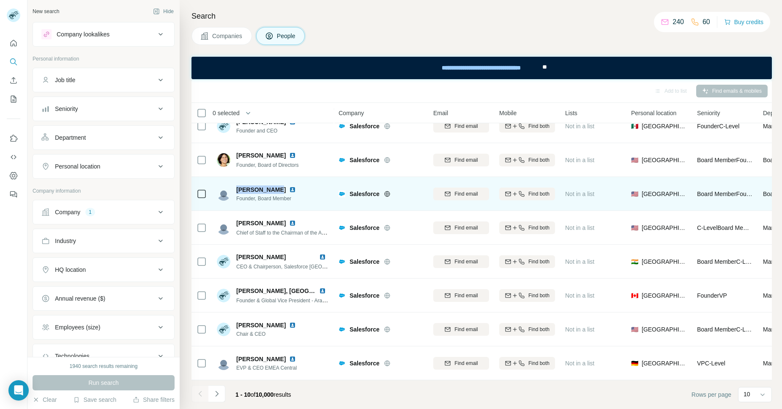
drag, startPoint x: 272, startPoint y: 184, endPoint x: 236, endPoint y: 185, distance: 36.0
click at [236, 185] on span "craig ramsey" at bounding box center [260, 189] width 49 height 8
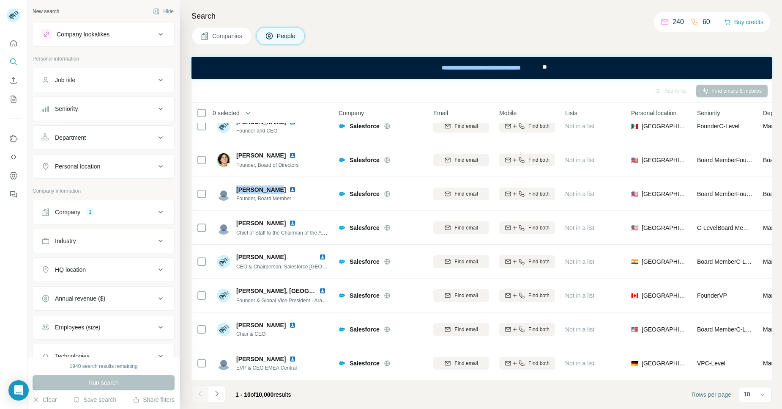
copy span "craig ramsey"
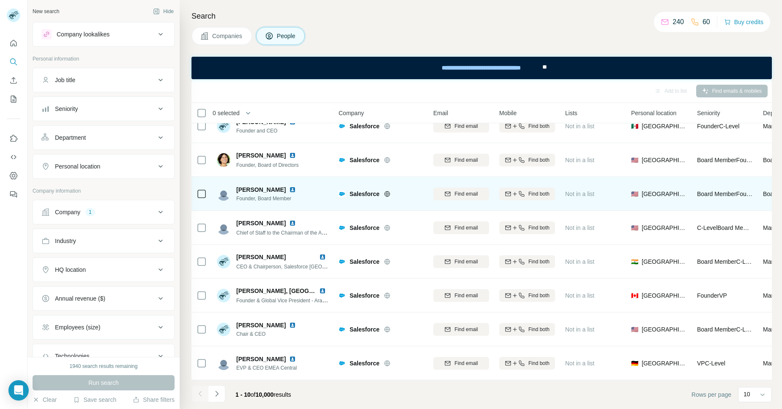
click at [316, 182] on div "craig ramsey Founder, Board Member" at bounding box center [273, 193] width 113 height 23
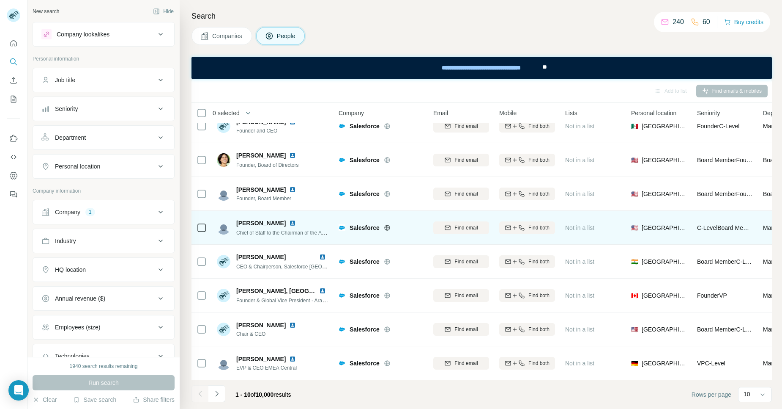
drag, startPoint x: 280, startPoint y: 219, endPoint x: 237, endPoint y: 219, distance: 42.7
click at [237, 219] on div "Andrew Calvert" at bounding box center [282, 223] width 93 height 8
copy span "Andrew Calvert"
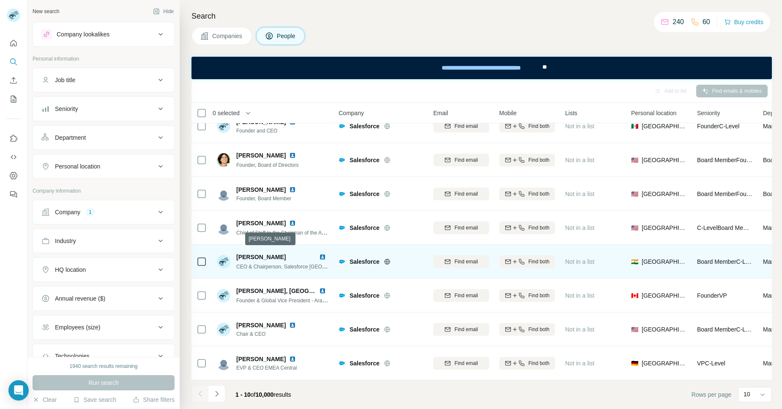
drag, startPoint x: 304, startPoint y: 253, endPoint x: 238, endPoint y: 253, distance: 65.6
click at [238, 253] on div "Arundhati Bhattacharya" at bounding box center [276, 257] width 80 height 8
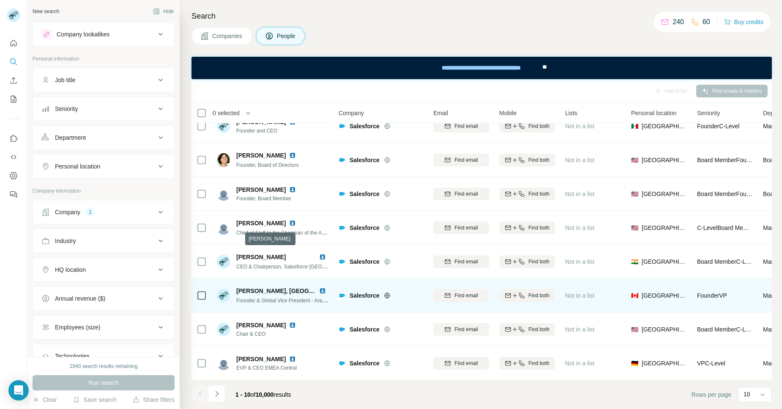
copy span "Arundhati Bhattacharya"
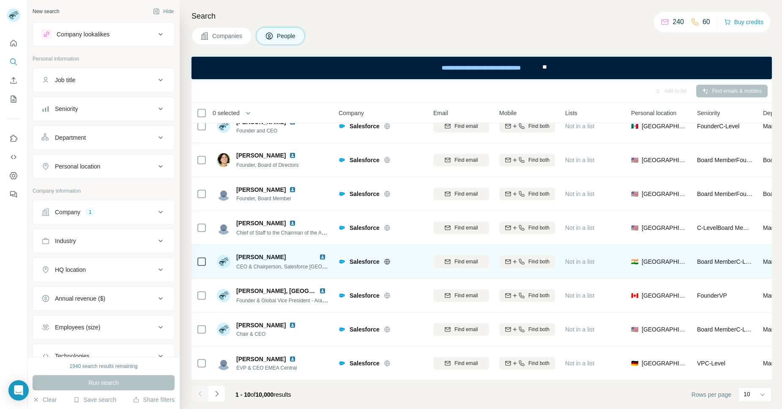
click at [332, 244] on td "Arundhati Bhattacharya CEO & Chairperson, Salesforce India and South Asia" at bounding box center [273, 261] width 123 height 34
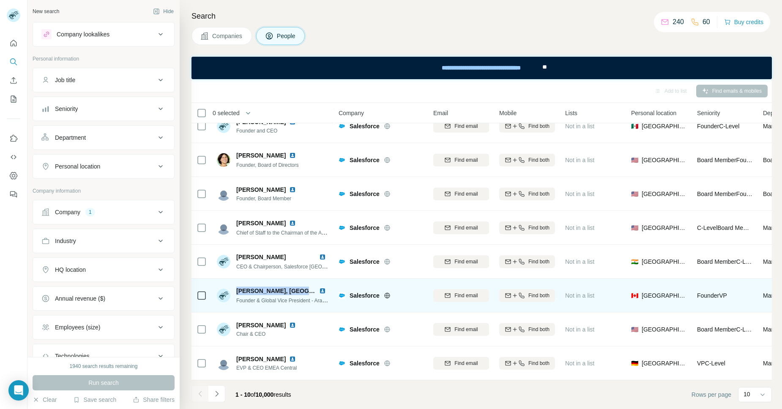
drag, startPoint x: 308, startPoint y: 284, endPoint x: 235, endPoint y: 286, distance: 72.8
click at [235, 286] on div "Hana Alrifai, SA, CSM® Founder & Global Vice President - Arabiaforce" at bounding box center [273, 295] width 113 height 18
copy span "Hana Alrifai, SA, CSM®"
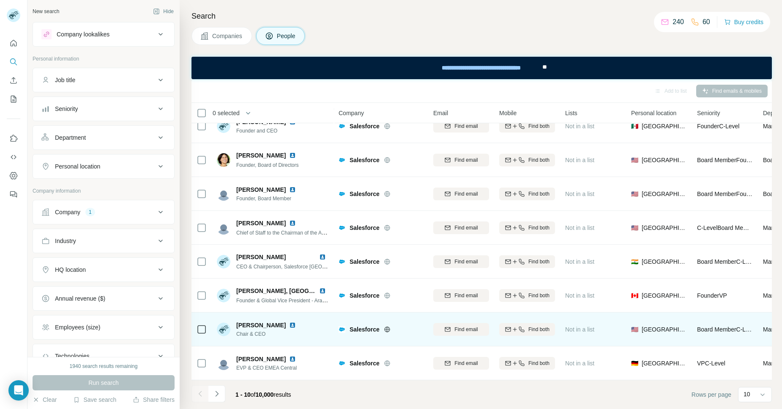
click at [306, 324] on div "Marc Benioff Chair & CEO" at bounding box center [273, 328] width 113 height 23
drag, startPoint x: 272, startPoint y: 321, endPoint x: 233, endPoint y: 319, distance: 38.5
click at [233, 321] on div "Marc Benioff Chair & CEO" at bounding box center [258, 329] width 82 height 17
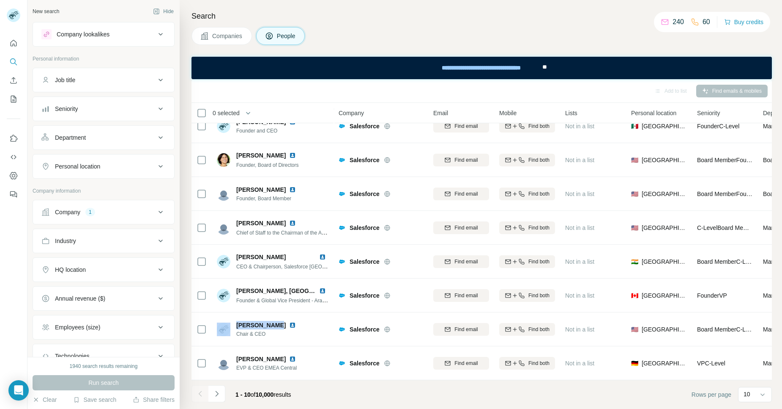
copy div "Marc Benioff"
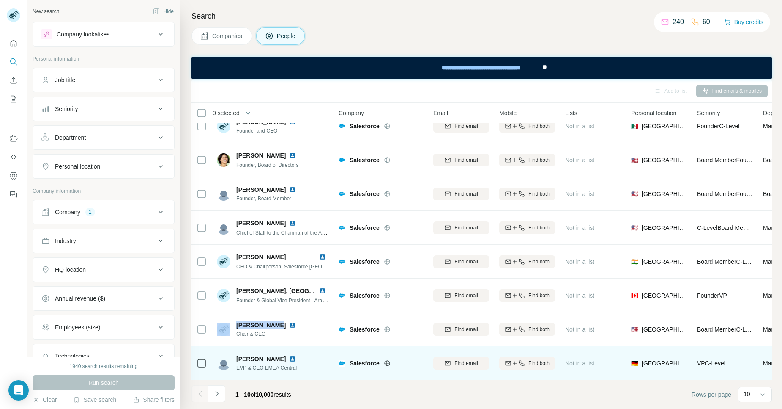
drag, startPoint x: 288, startPoint y: 354, endPoint x: 237, endPoint y: 355, distance: 51.6
click at [237, 355] on div "Alexander Wallner" at bounding box center [267, 358] width 63 height 8
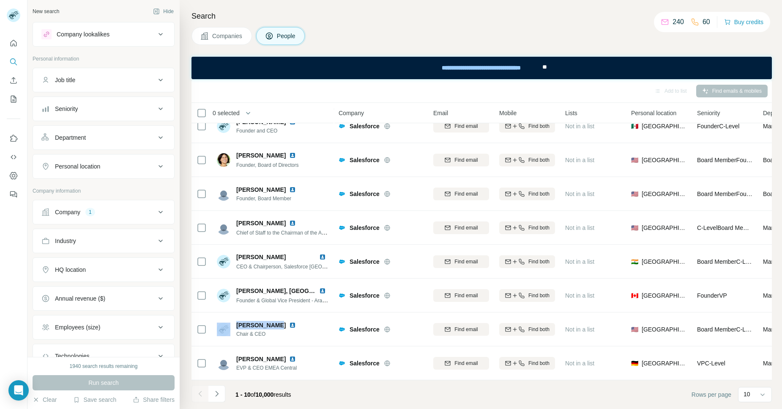
copy span "Alexander Wallner"
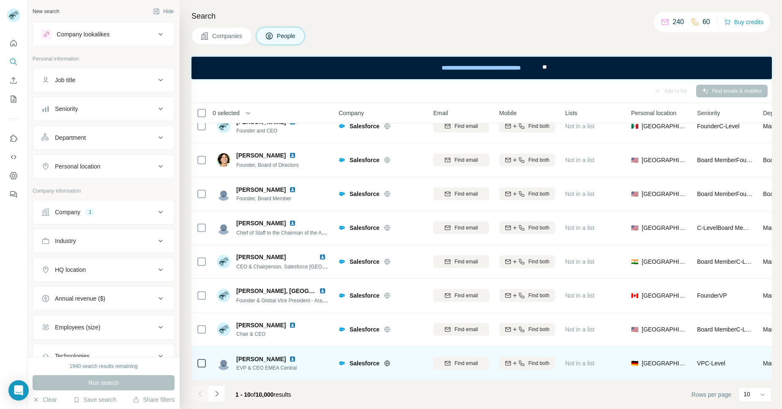
click at [322, 355] on div "Alexander Wallner EVP & CEO EMEA Central" at bounding box center [273, 362] width 113 height 23
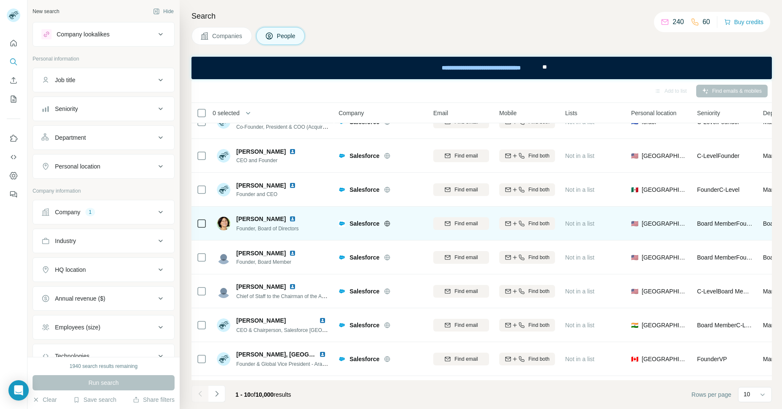
scroll to position [0, 0]
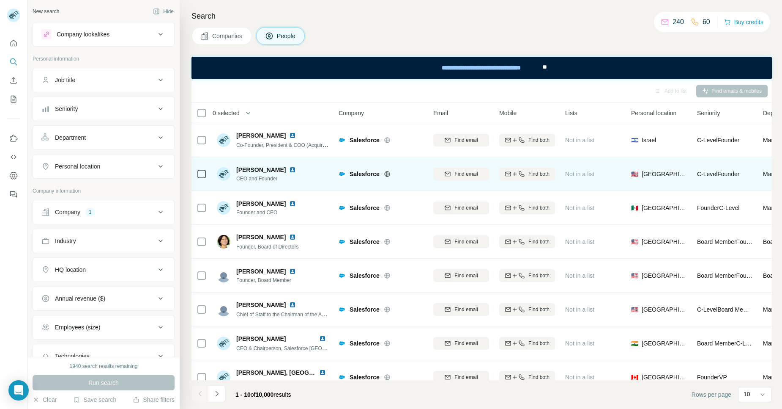
click at [289, 167] on img at bounding box center [292, 169] width 7 height 7
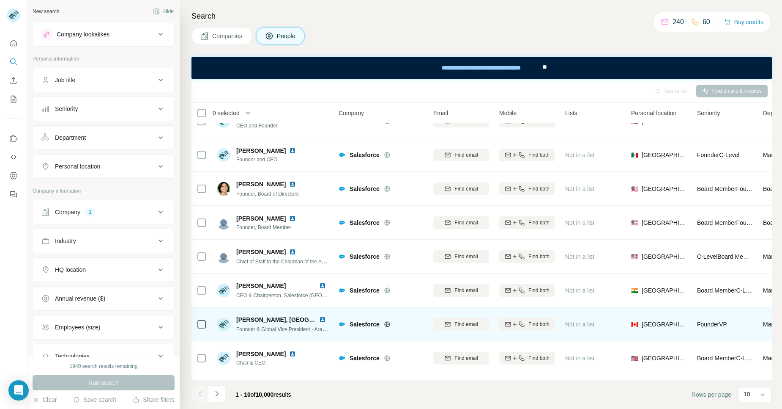
scroll to position [86, 0]
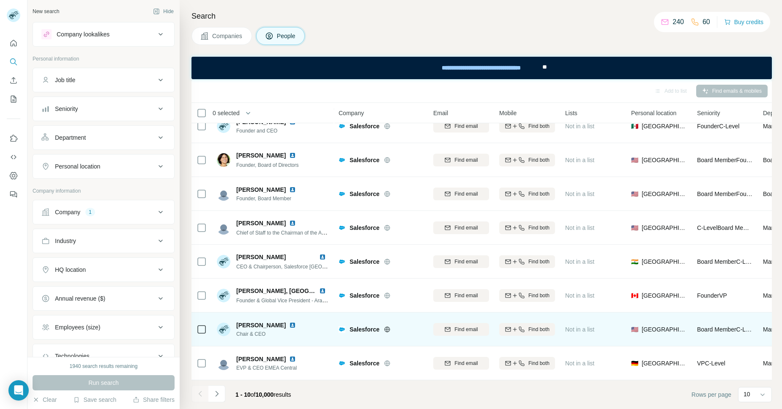
click at [289, 321] on img at bounding box center [292, 324] width 7 height 7
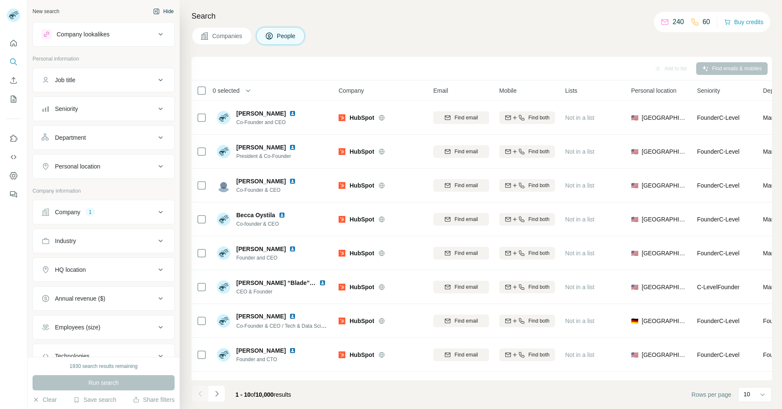
click at [163, 11] on button "Hide" at bounding box center [163, 11] width 33 height 13
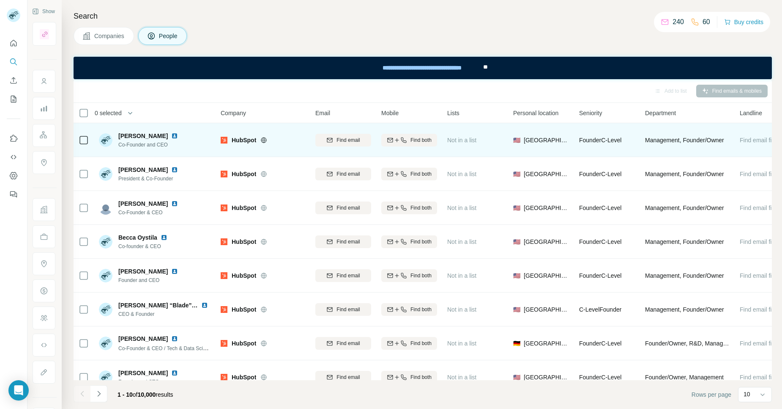
drag, startPoint x: 166, startPoint y: 135, endPoint x: 119, endPoint y: 134, distance: 46.5
click at [119, 134] on span "[PERSON_NAME]" at bounding box center [142, 136] width 49 height 8
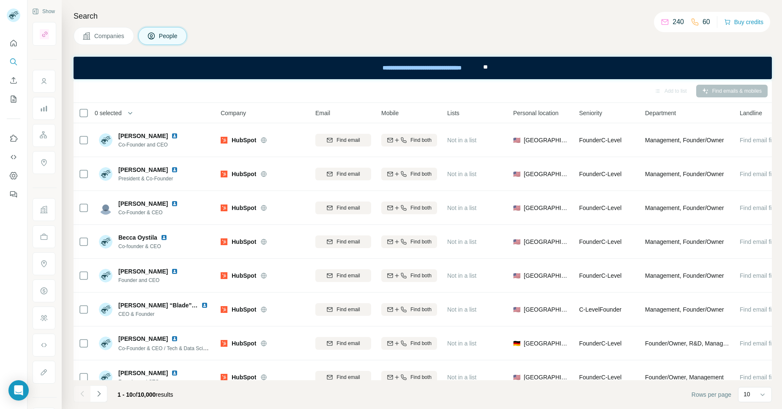
copy span "[PERSON_NAME]"
click at [189, 94] on div "Add to list Find emails & mobiles" at bounding box center [423, 90] width 690 height 15
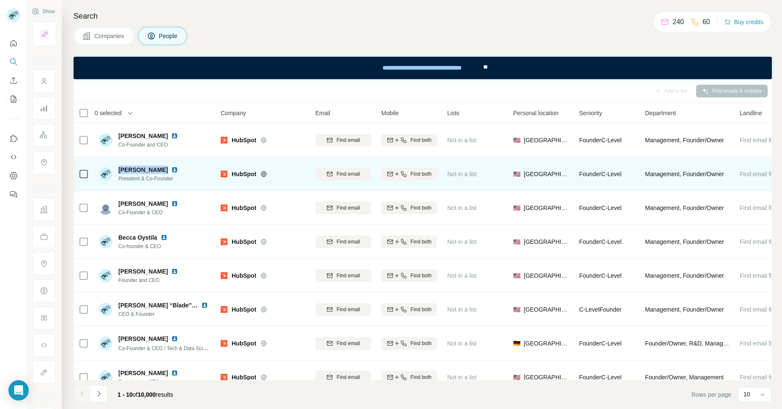
drag, startPoint x: 158, startPoint y: 168, endPoint x: 117, endPoint y: 167, distance: 41.0
click at [117, 167] on div "[PERSON_NAME] President & Co-Founder" at bounding box center [140, 173] width 82 height 17
copy span "[PERSON_NAME]"
click at [203, 170] on div "[PERSON_NAME] President & Co-Founder" at bounding box center [155, 173] width 113 height 23
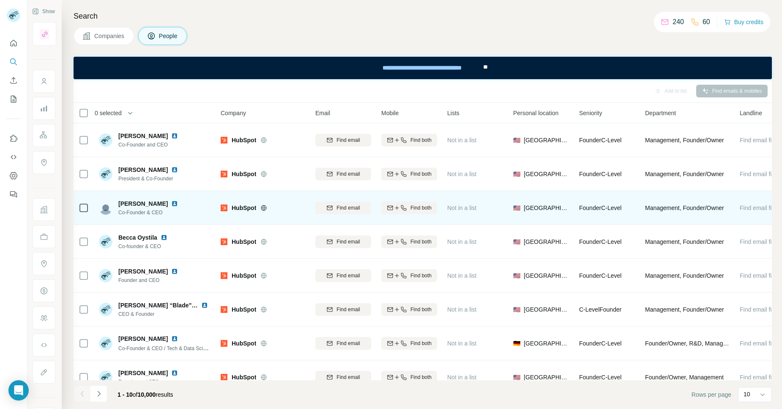
drag, startPoint x: 175, startPoint y: 201, endPoint x: 119, endPoint y: 205, distance: 56.0
click at [119, 205] on div "[PERSON_NAME]" at bounding box center [149, 203] width 63 height 8
copy span "[PERSON_NAME]"
click at [205, 197] on div "[PERSON_NAME] Co-Founder & CEO" at bounding box center [155, 207] width 113 height 23
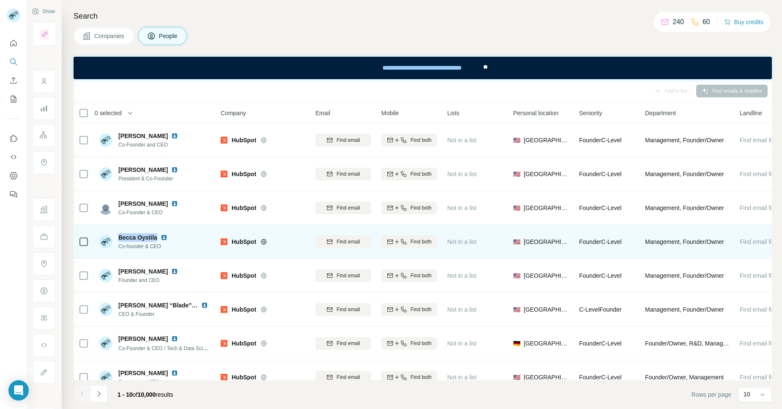
drag, startPoint x: 157, startPoint y: 236, endPoint x: 119, endPoint y: 236, distance: 38.5
click at [119, 236] on div "Becca Oystila" at bounding box center [144, 237] width 52 height 8
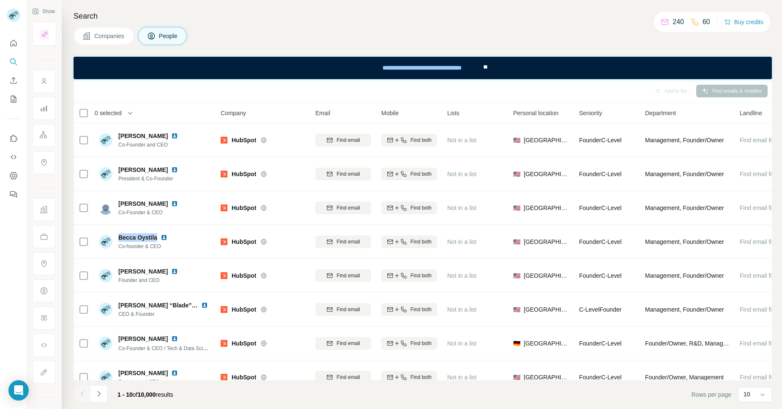
copy span "Becca Oystila"
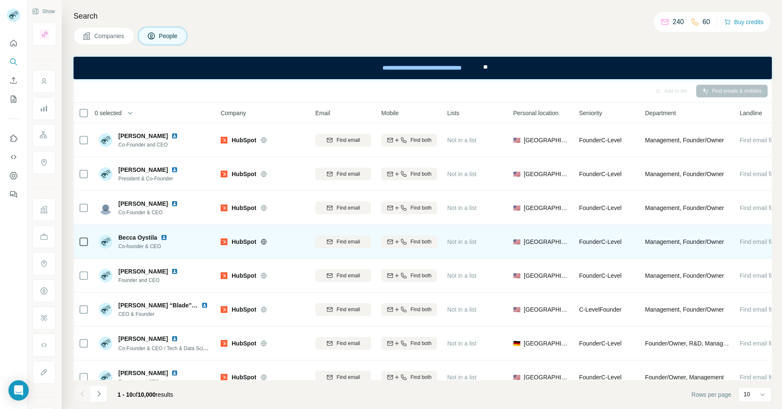
click at [201, 242] on div "Becca Oystila Co-founder & CEO" at bounding box center [155, 241] width 113 height 23
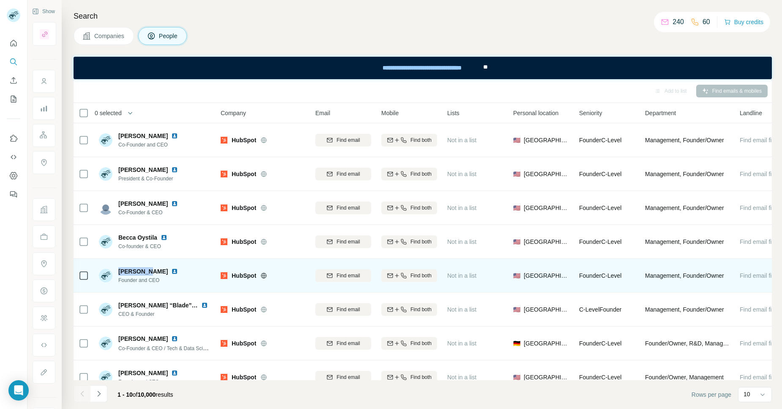
drag, startPoint x: 146, startPoint y: 272, endPoint x: 117, endPoint y: 271, distance: 29.6
click at [117, 271] on div "[PERSON_NAME] Founder and CEO" at bounding box center [140, 275] width 82 height 17
copy span "[PERSON_NAME]"
click at [198, 274] on div "[PERSON_NAME] Founder and CEO" at bounding box center [155, 275] width 113 height 23
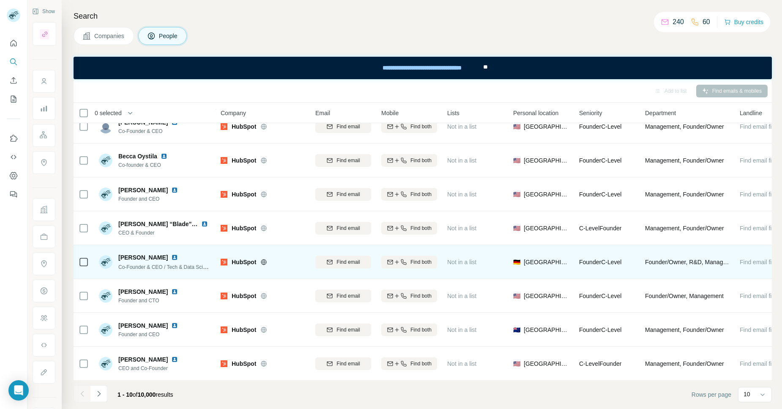
scroll to position [86, 0]
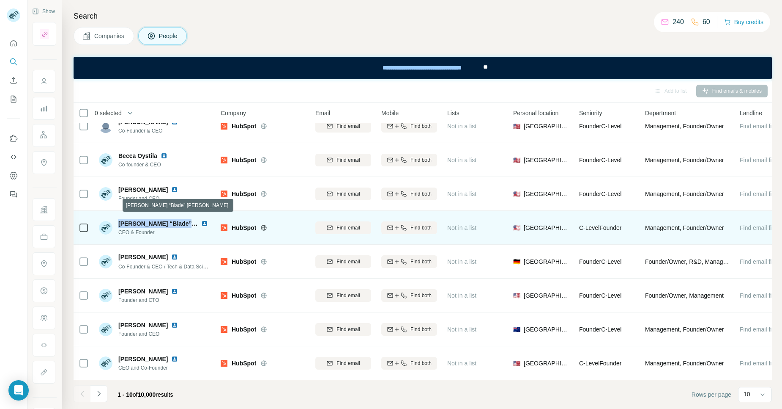
drag, startPoint x: 197, startPoint y: 219, endPoint x: 120, endPoint y: 218, distance: 77.4
click at [120, 220] on span "[PERSON_NAME] “Blade” [PERSON_NAME]" at bounding box center [180, 223] width 125 height 7
click at [203, 220] on img at bounding box center [204, 223] width 7 height 7
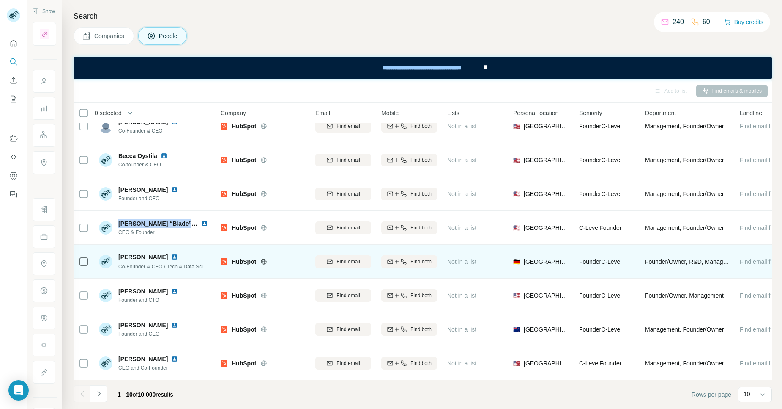
copy span "[PERSON_NAME] “Blade” [PERSON_NAME]"
drag, startPoint x: 162, startPoint y: 253, endPoint x: 118, endPoint y: 252, distance: 44.0
click at [118, 253] on span "[PERSON_NAME]" at bounding box center [142, 257] width 49 height 8
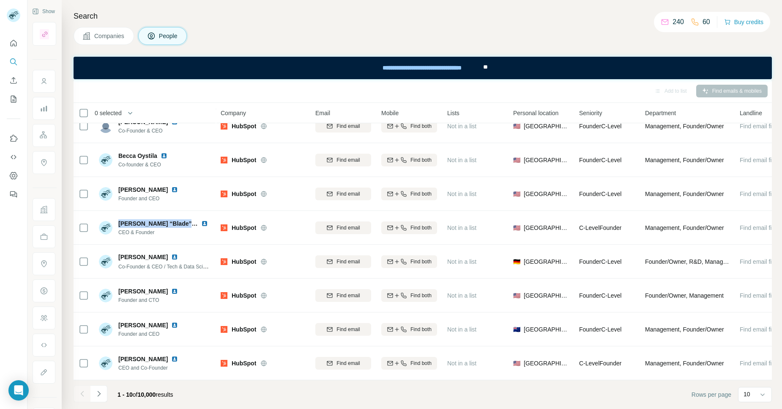
copy span "[PERSON_NAME]"
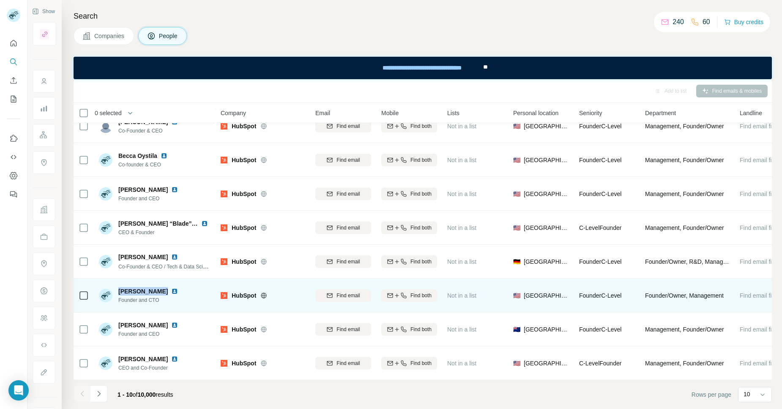
drag, startPoint x: 163, startPoint y: 287, endPoint x: 118, endPoint y: 285, distance: 44.9
click at [118, 287] on span "[PERSON_NAME]" at bounding box center [142, 291] width 49 height 8
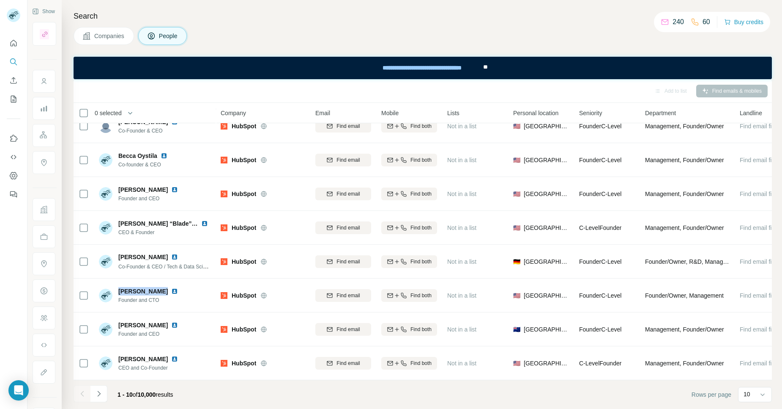
copy span "[PERSON_NAME]"
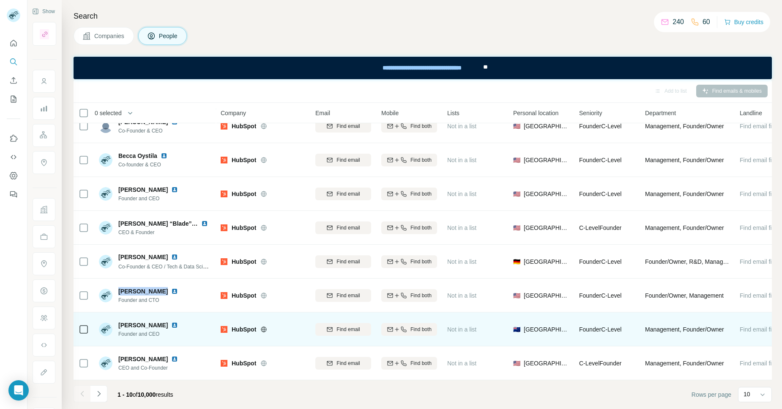
drag, startPoint x: 166, startPoint y: 319, endPoint x: 117, endPoint y: 318, distance: 49.1
click at [117, 321] on div "[PERSON_NAME] Founder and CEO" at bounding box center [140, 329] width 82 height 17
copy span "[PERSON_NAME]"
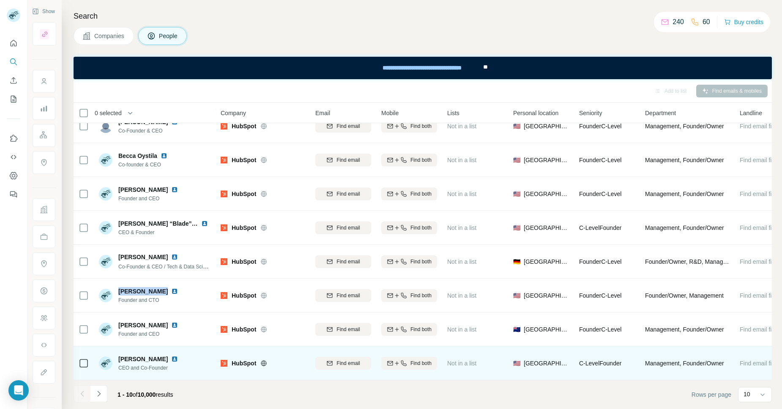
drag, startPoint x: 165, startPoint y: 354, endPoint x: 118, endPoint y: 354, distance: 46.9
click at [118, 354] on span "[PERSON_NAME]" at bounding box center [142, 358] width 49 height 8
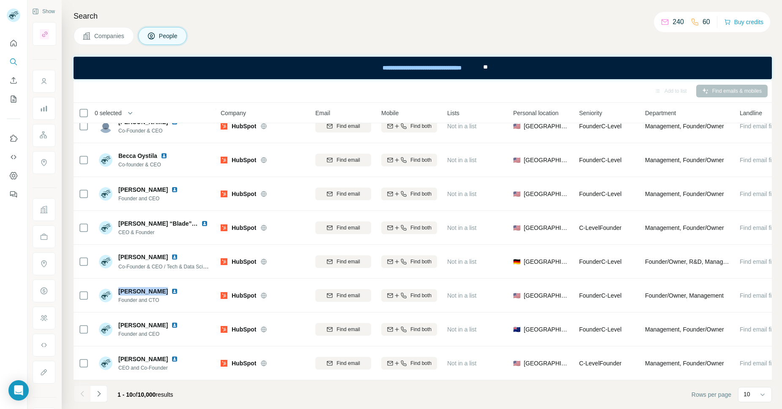
copy span "[PERSON_NAME]"
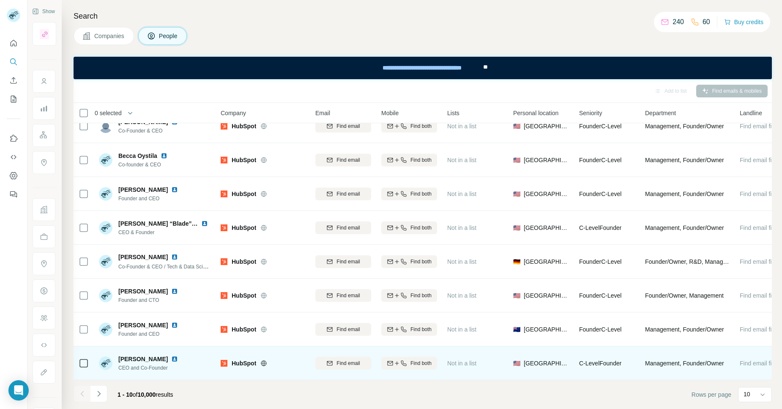
click at [203, 355] on div "[PERSON_NAME] CEO and Co-Founder" at bounding box center [155, 362] width 113 height 23
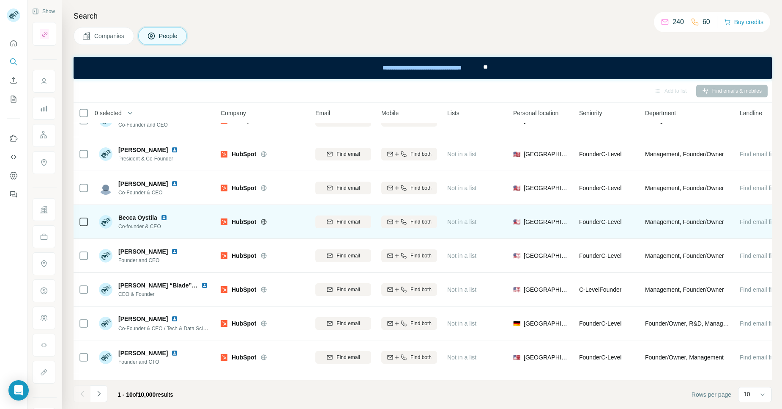
scroll to position [0, 0]
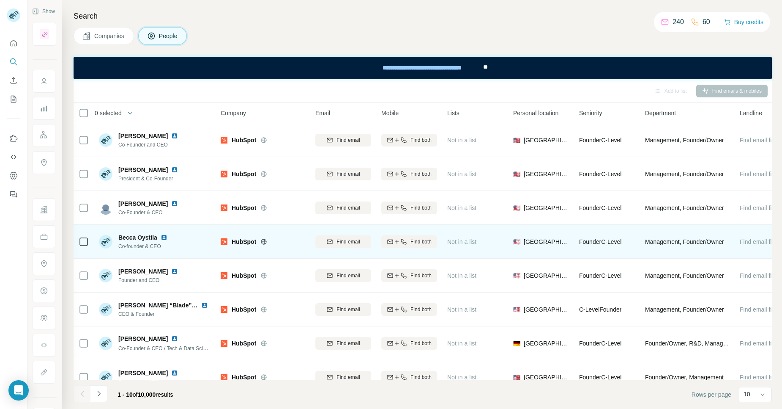
click at [147, 239] on span "Becca Oystila" at bounding box center [137, 237] width 39 height 8
click at [164, 235] on img at bounding box center [164, 237] width 7 height 7
